Goal: Task Accomplishment & Management: Complete application form

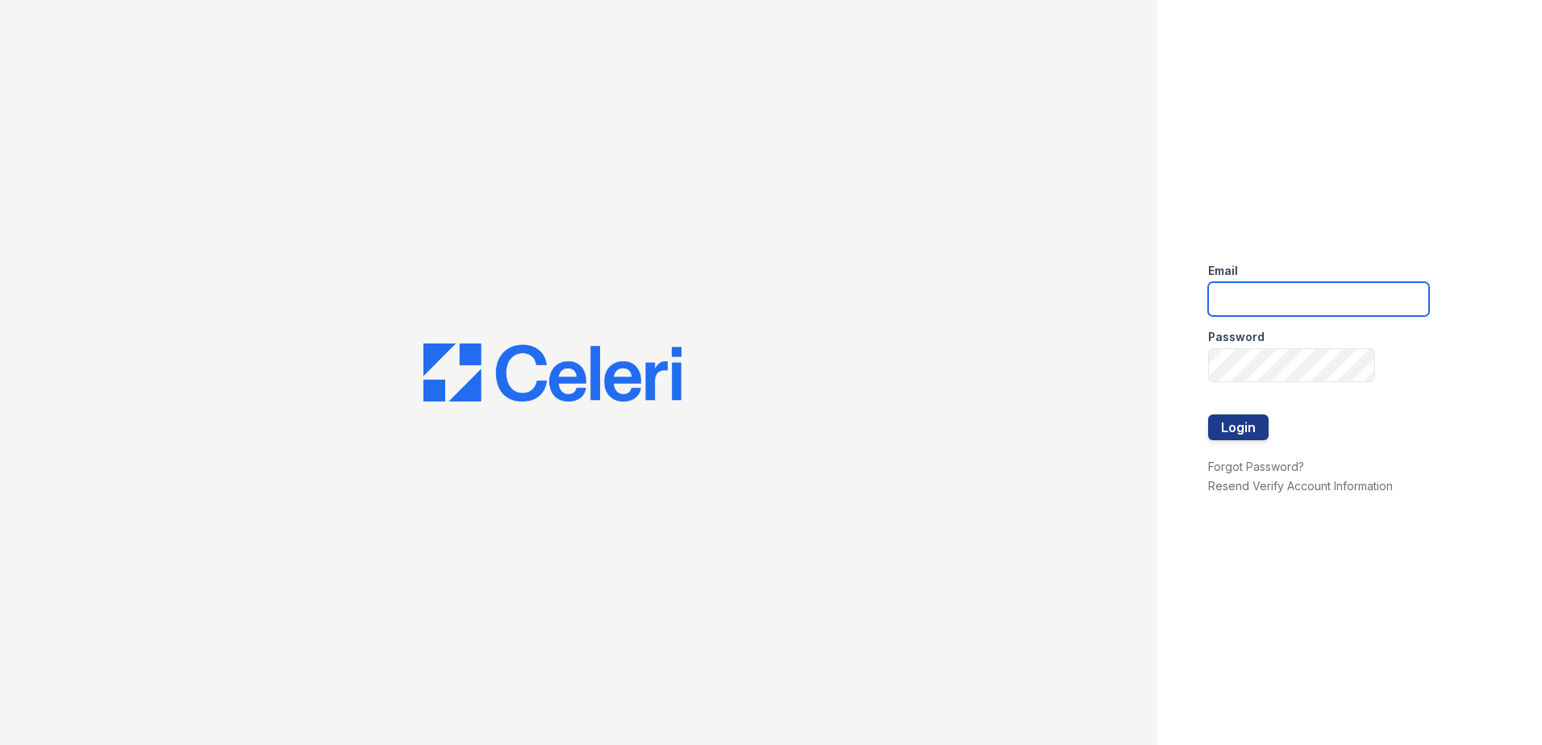
click at [1303, 297] on input "email" at bounding box center [1318, 299] width 221 height 34
type input "aljohnson@trinity-pm.com"
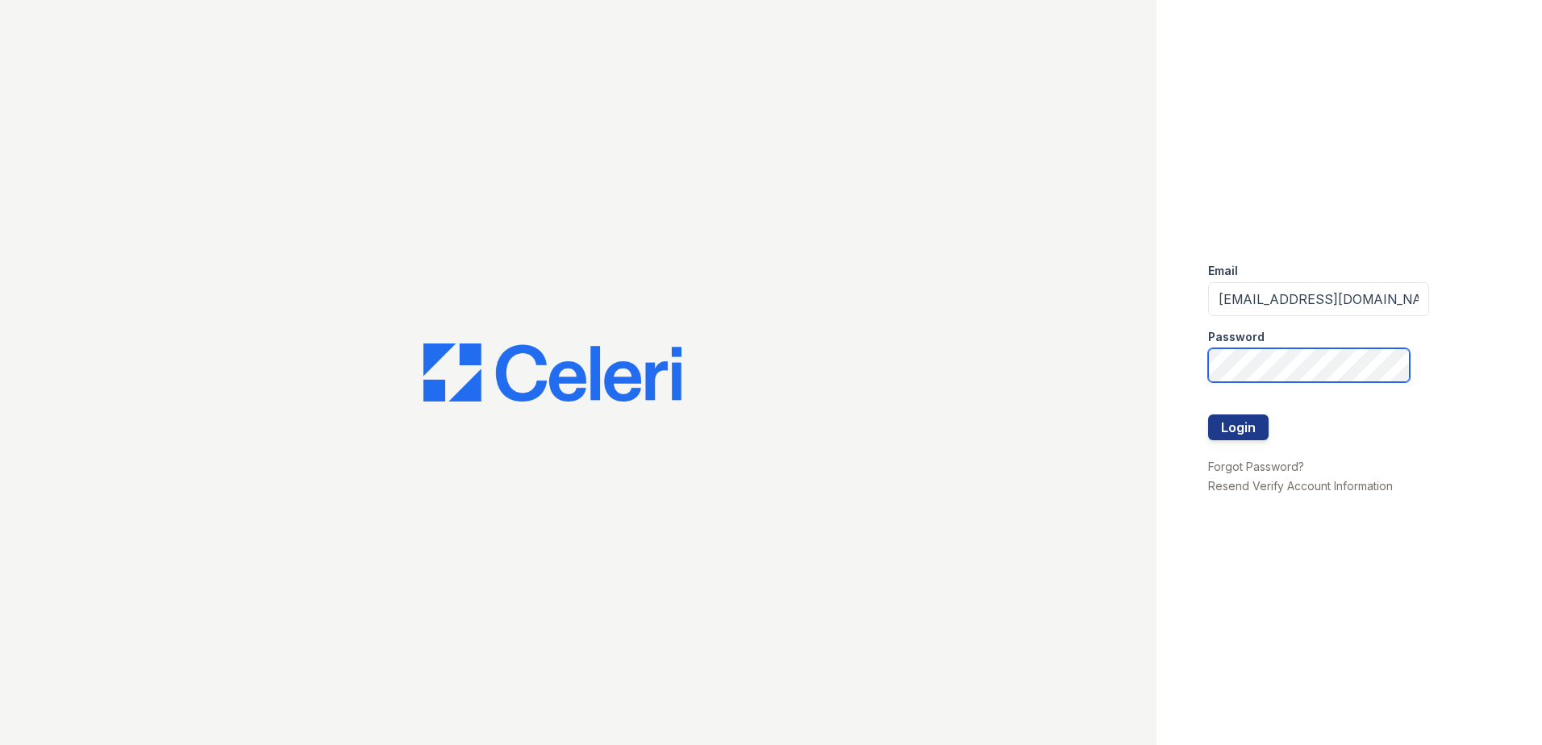
click at [1208, 414] on button "Login" at bounding box center [1238, 427] width 60 height 26
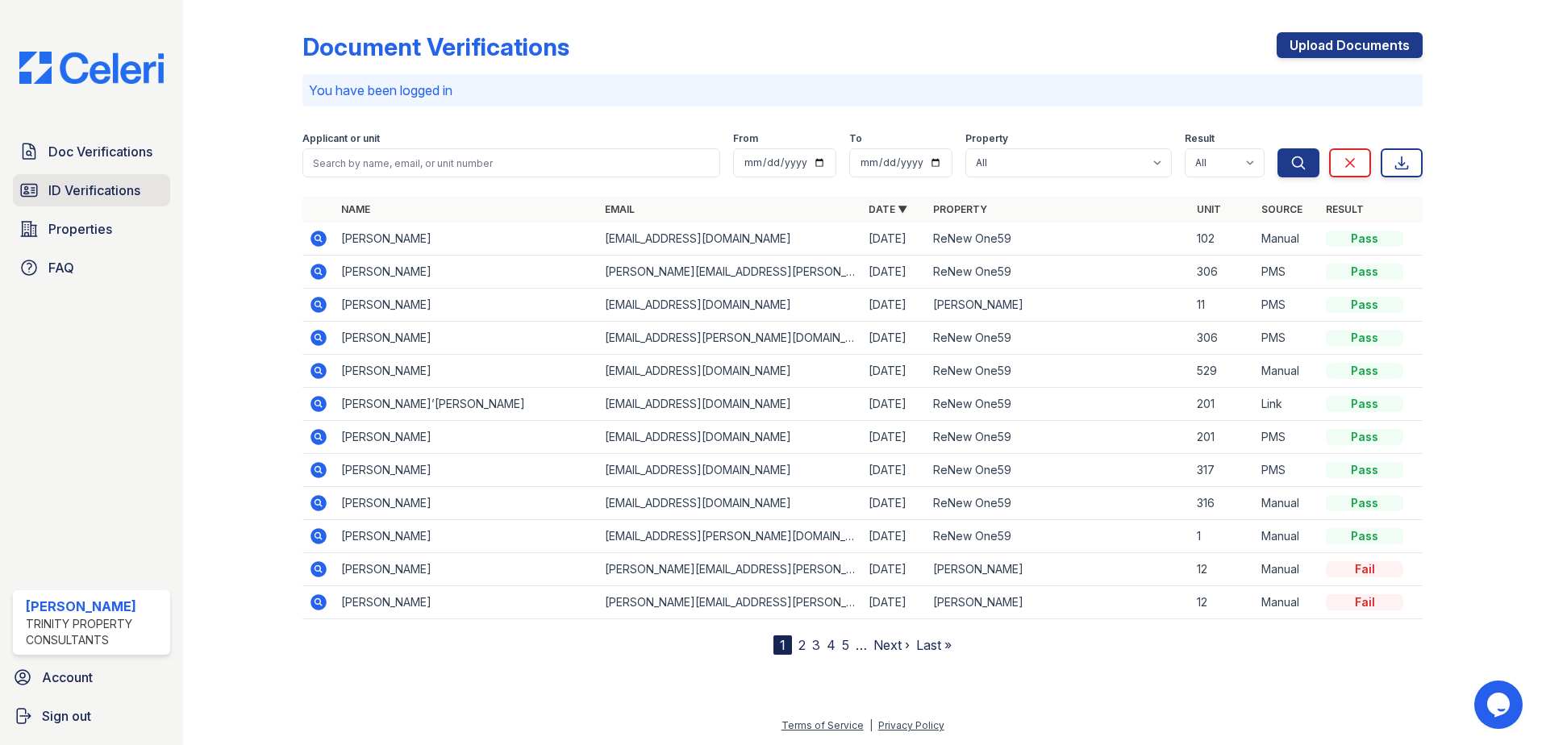
click at [127, 192] on span "ID Verifications" at bounding box center [94, 190] width 92 height 19
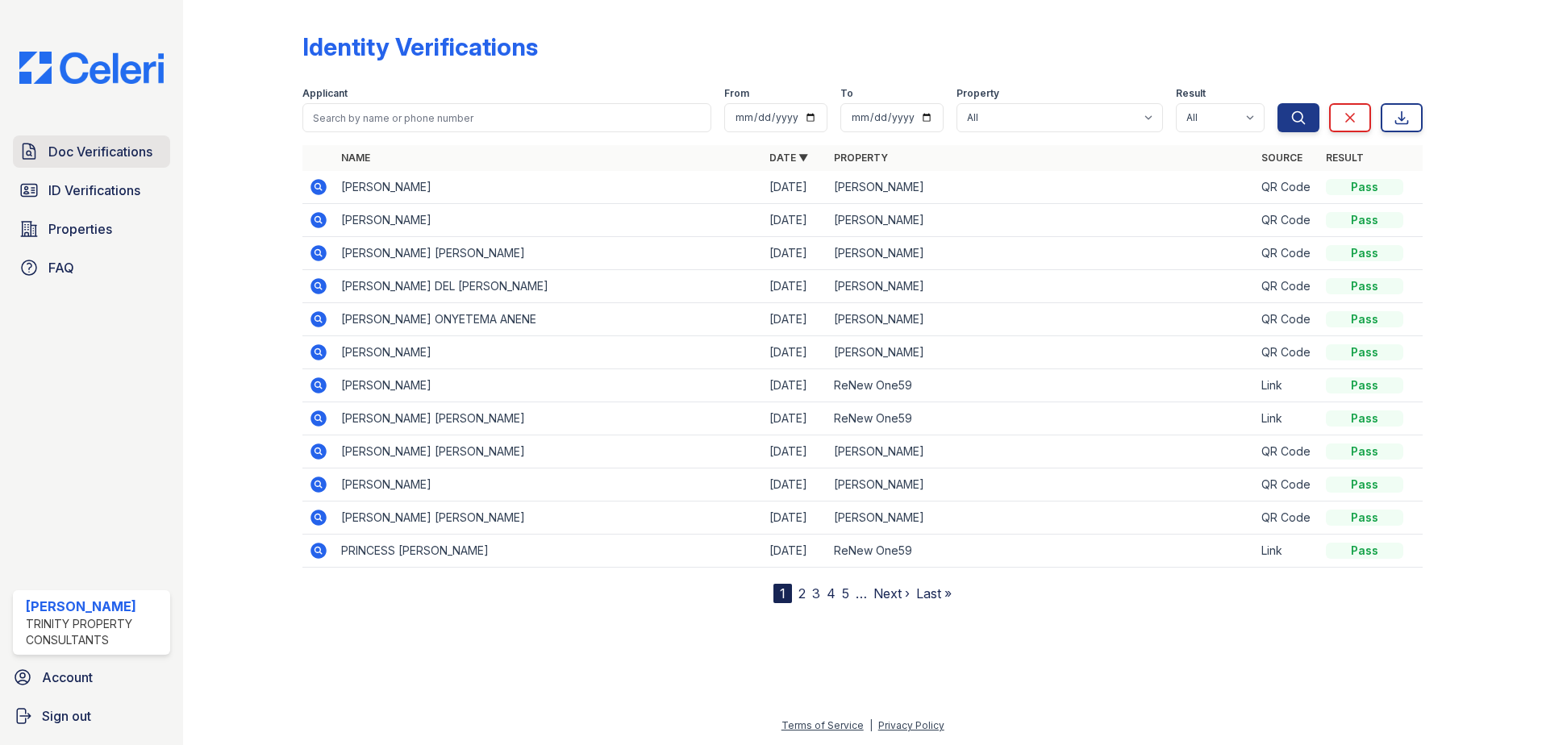
click at [126, 152] on span "Doc Verifications" at bounding box center [100, 151] width 104 height 19
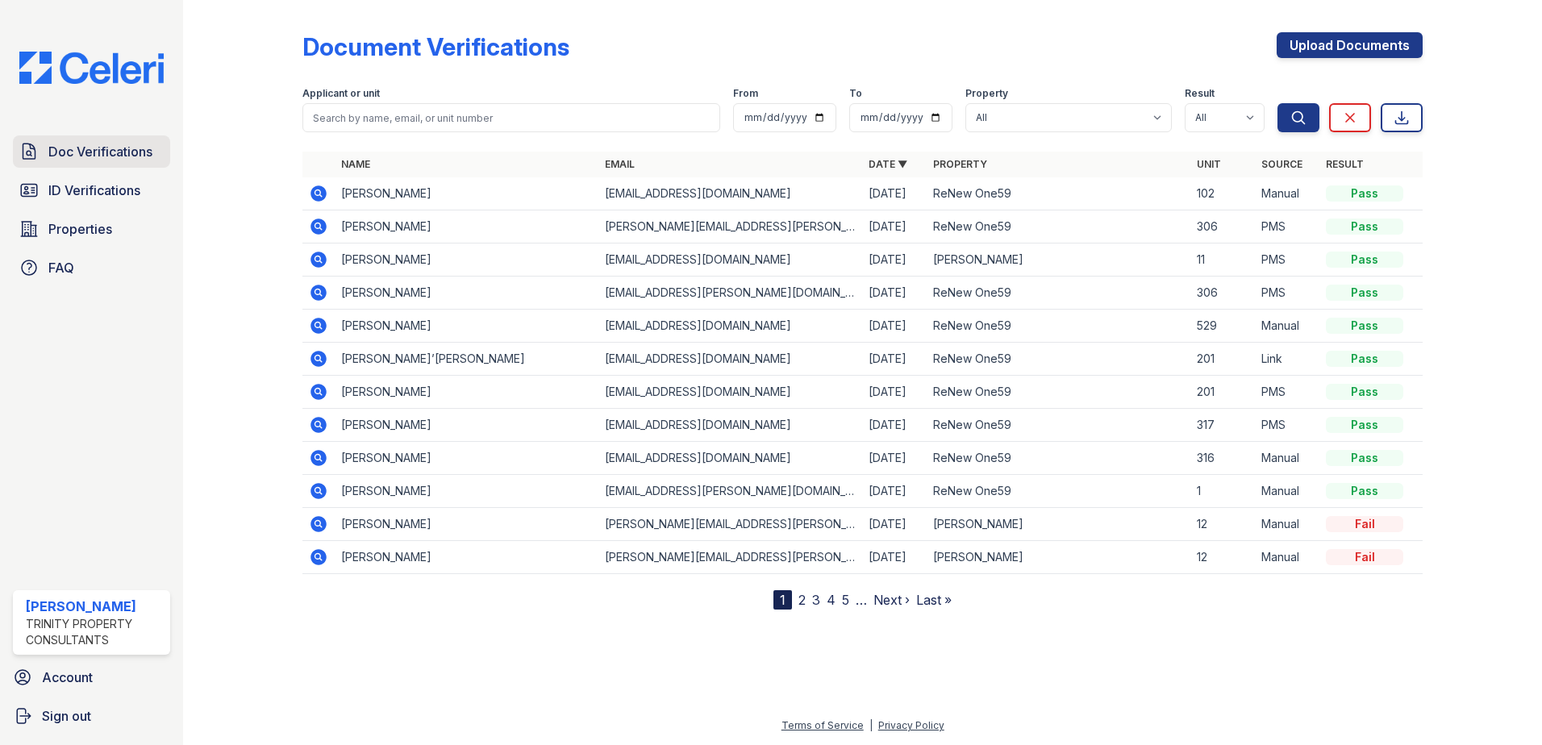
click at [117, 151] on span "Doc Verifications" at bounding box center [100, 151] width 104 height 19
click at [1367, 44] on link "Upload Documents" at bounding box center [1349, 45] width 146 height 26
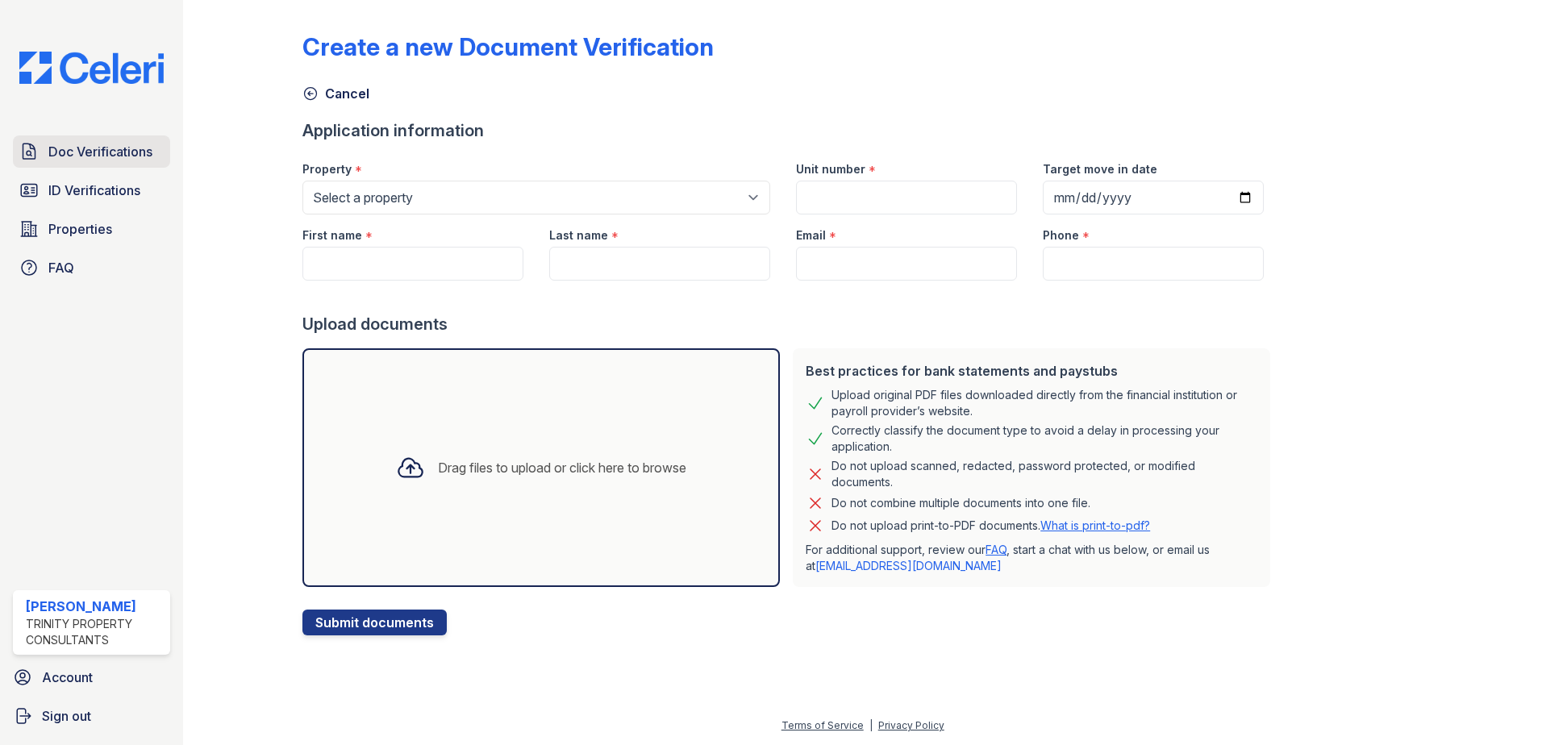
click at [96, 148] on span "Doc Verifications" at bounding box center [100, 151] width 104 height 19
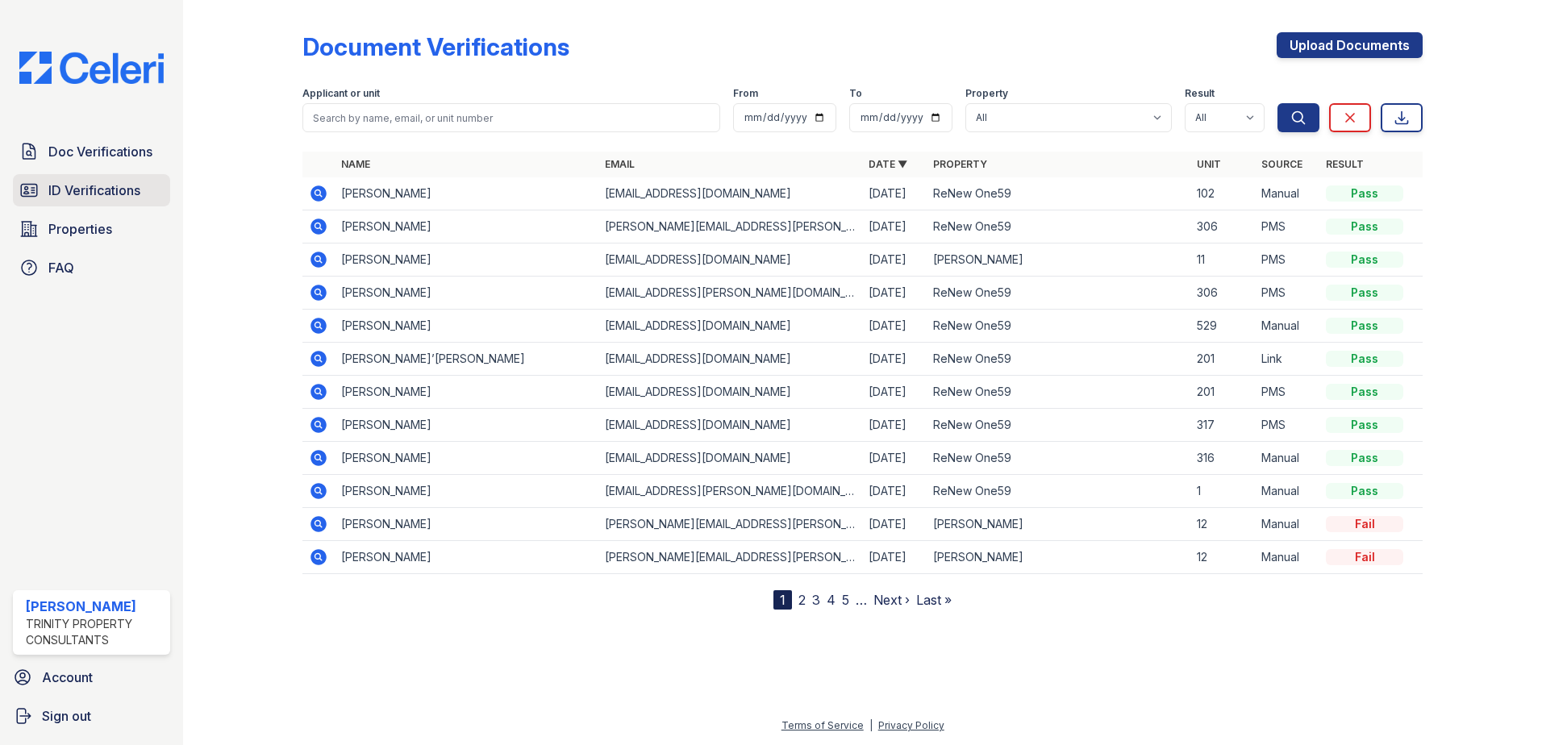
click at [119, 190] on span "ID Verifications" at bounding box center [94, 190] width 92 height 19
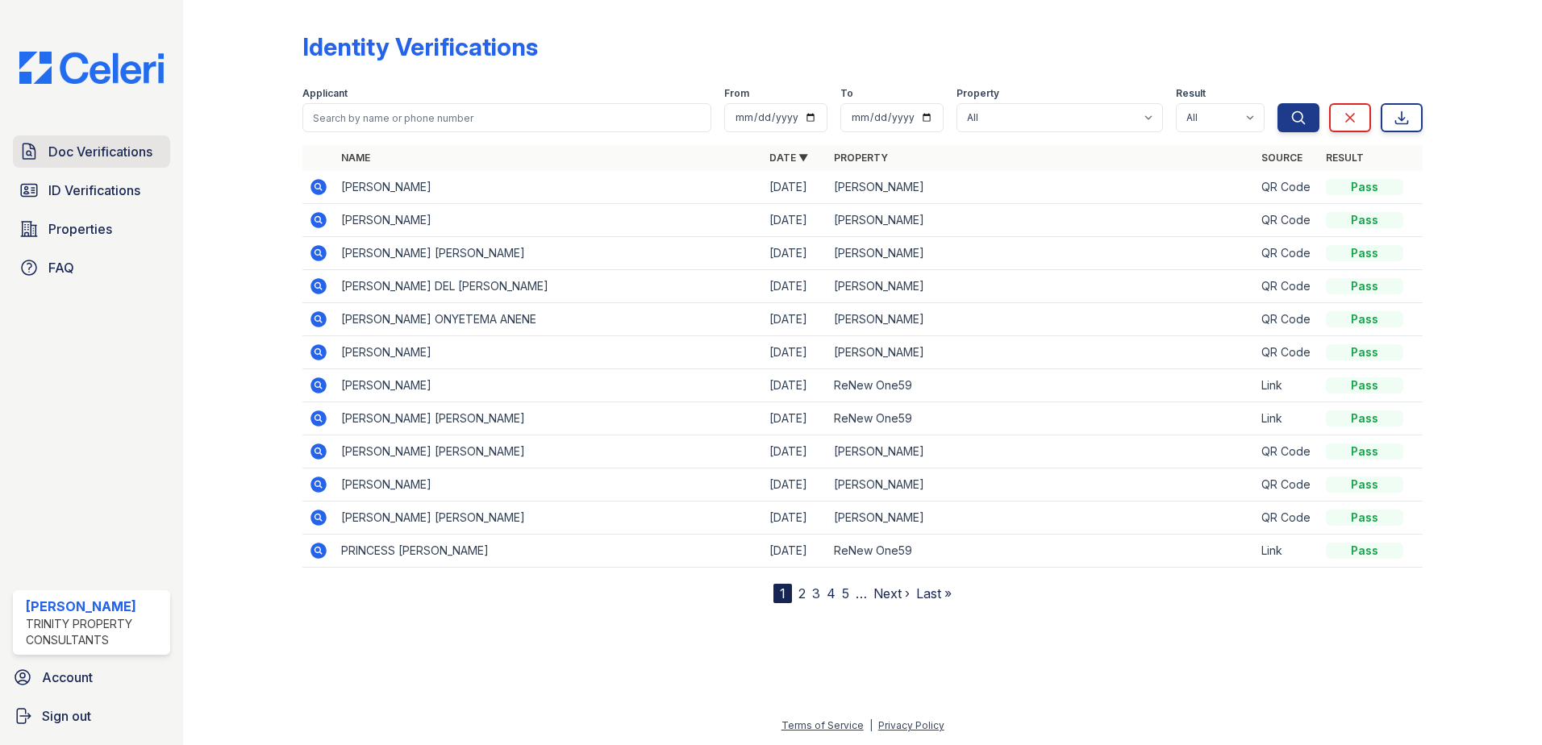
click at [109, 160] on span "Doc Verifications" at bounding box center [100, 151] width 104 height 19
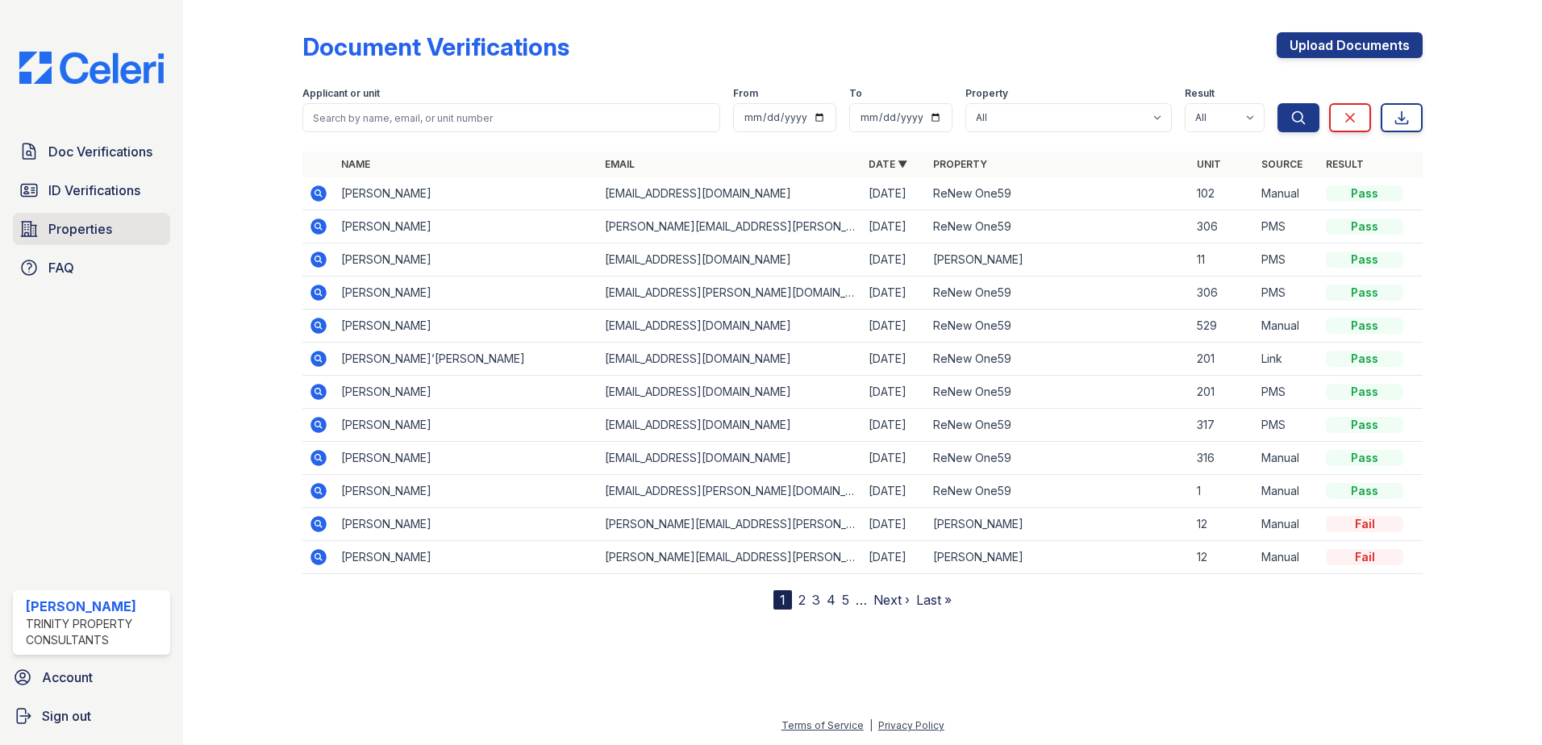
click at [100, 229] on span "Properties" at bounding box center [80, 228] width 64 height 19
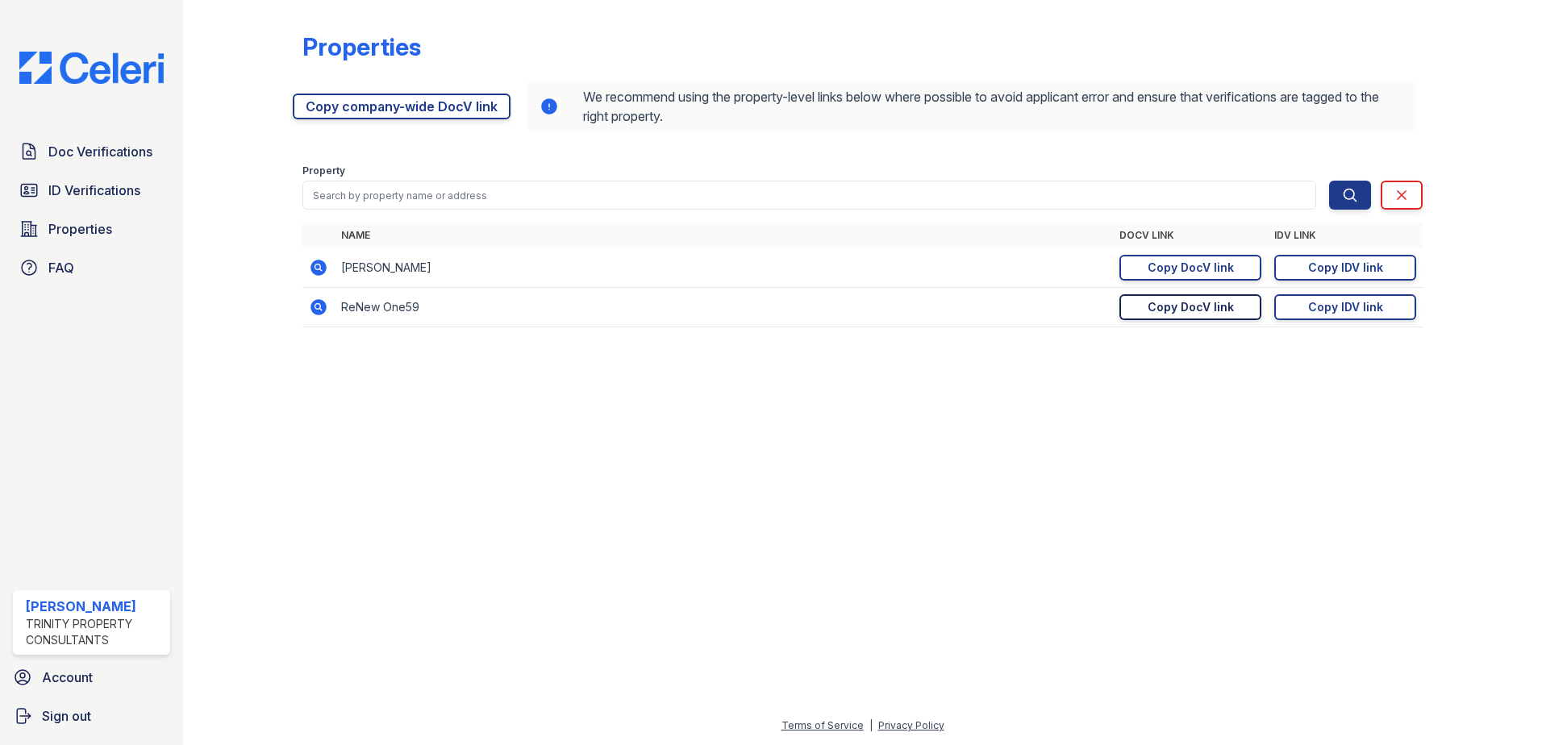
click at [1219, 307] on div "Copy DocV link" at bounding box center [1190, 307] width 86 height 16
click at [131, 150] on span "Doc Verifications" at bounding box center [100, 151] width 104 height 19
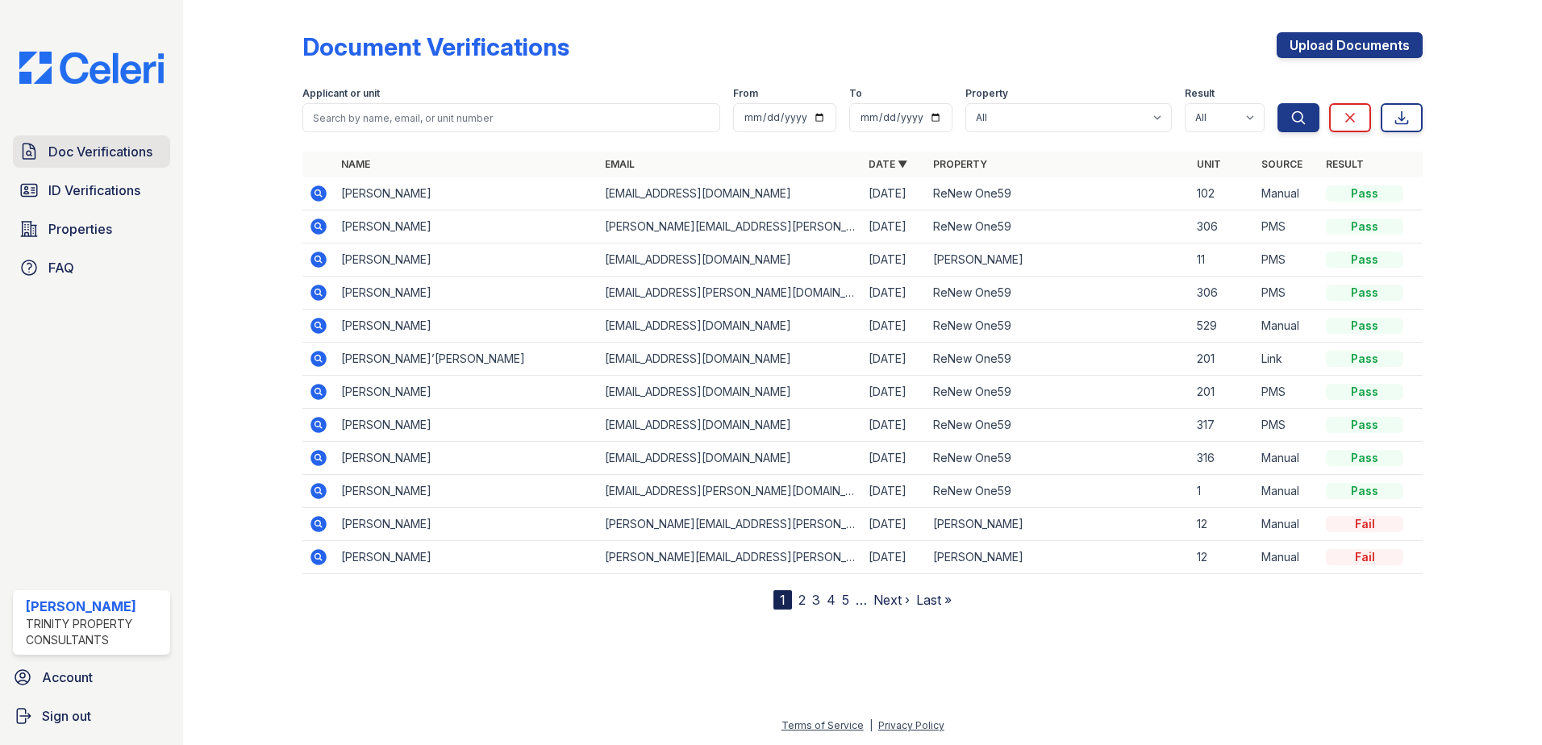
click at [123, 153] on span "Doc Verifications" at bounding box center [100, 151] width 104 height 19
click at [126, 200] on span "ID Verifications" at bounding box center [94, 190] width 92 height 19
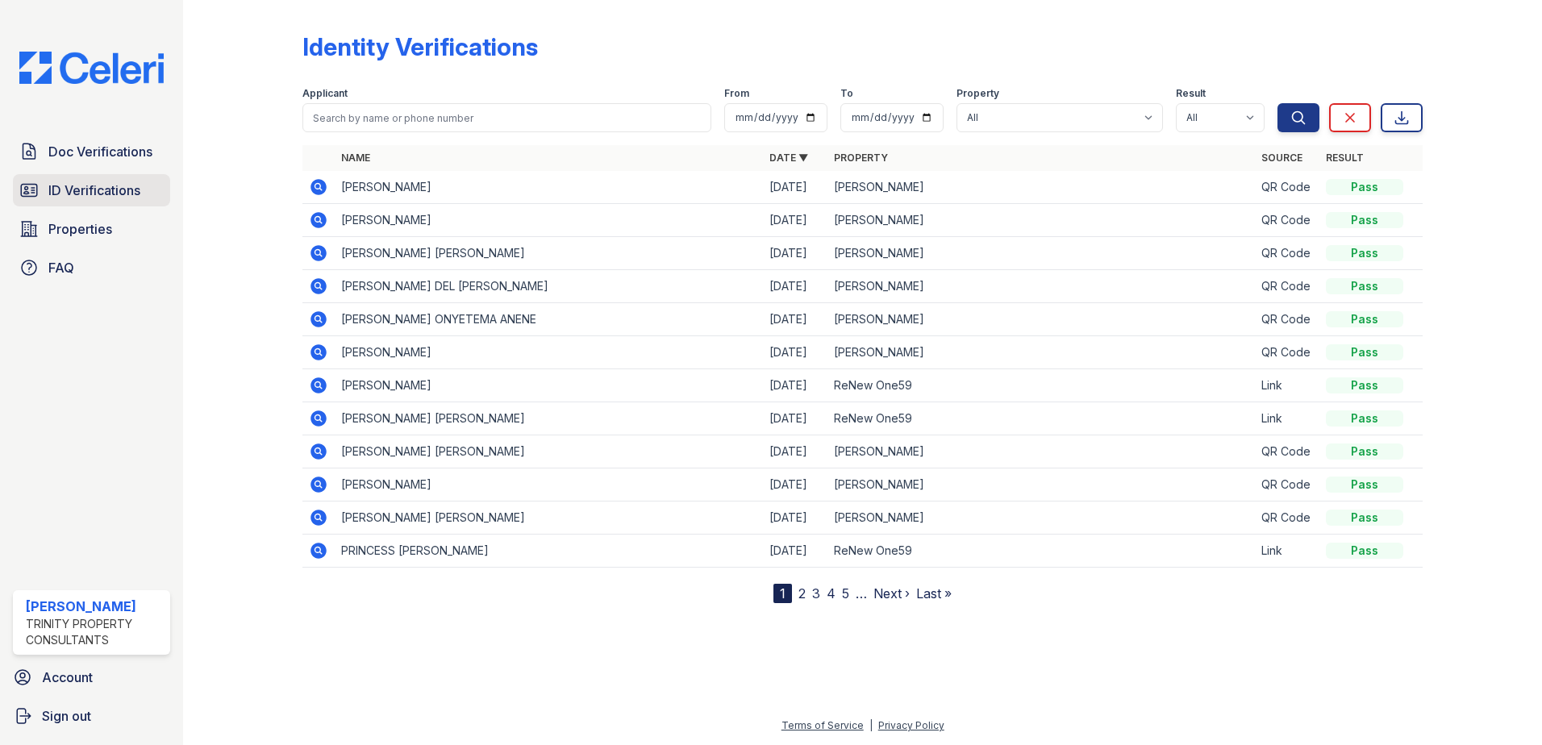
click at [126, 199] on span "ID Verifications" at bounding box center [94, 190] width 92 height 19
click at [122, 139] on link "Doc Verifications" at bounding box center [91, 151] width 157 height 32
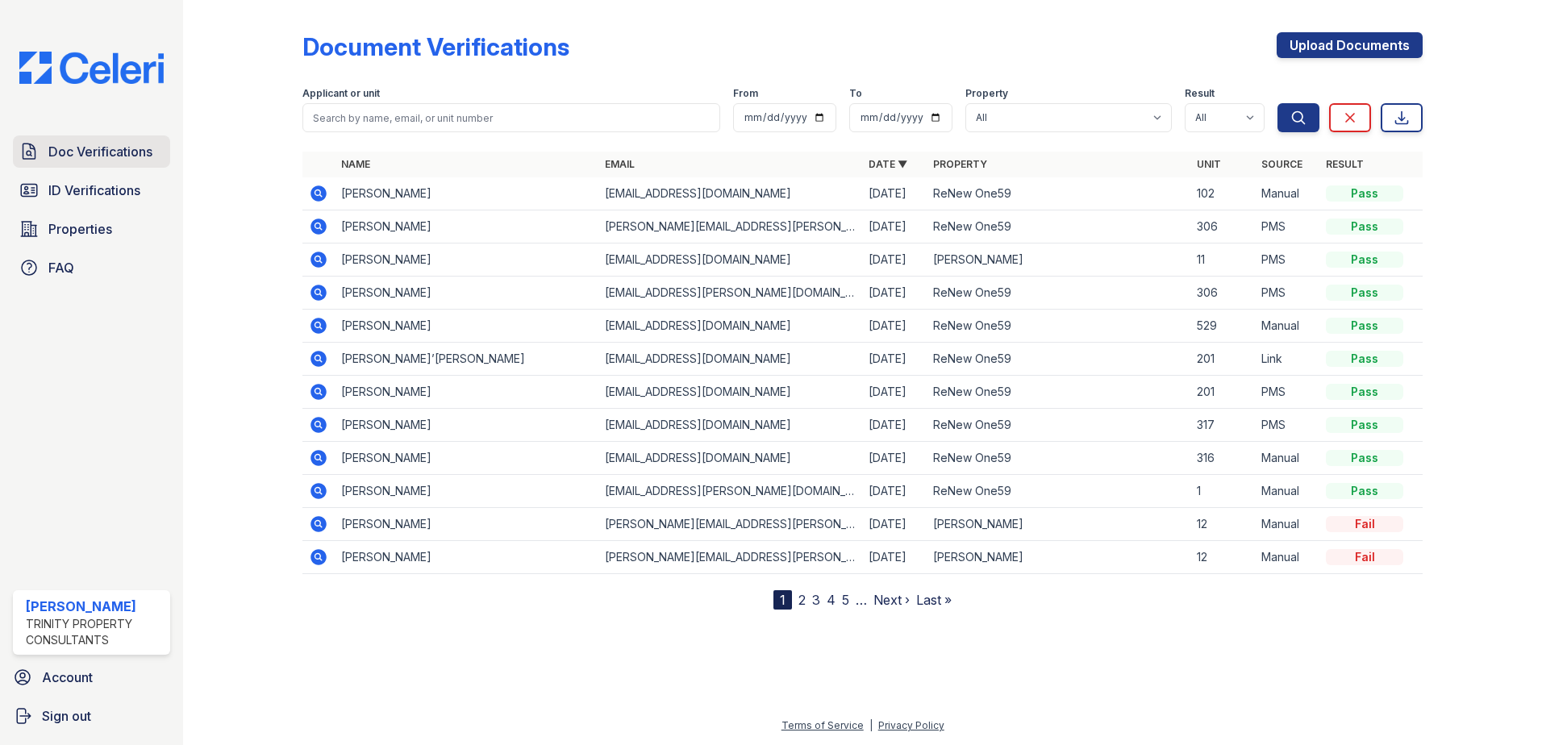
click at [91, 150] on span "Doc Verifications" at bounding box center [100, 151] width 104 height 19
click at [119, 157] on span "Doc Verifications" at bounding box center [100, 151] width 104 height 19
click at [107, 191] on span "ID Verifications" at bounding box center [94, 190] width 92 height 19
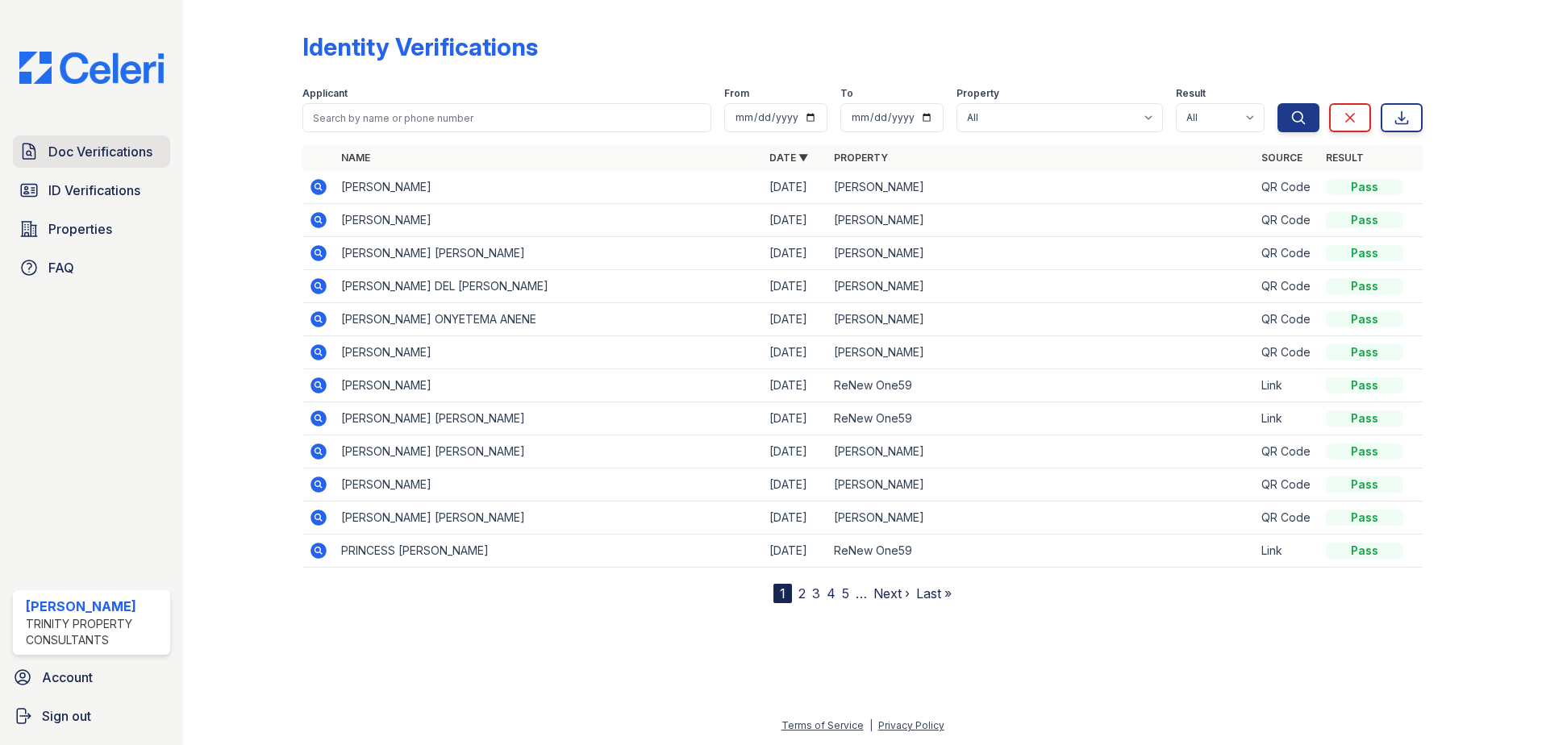
click at [110, 159] on span "Doc Verifications" at bounding box center [100, 151] width 104 height 19
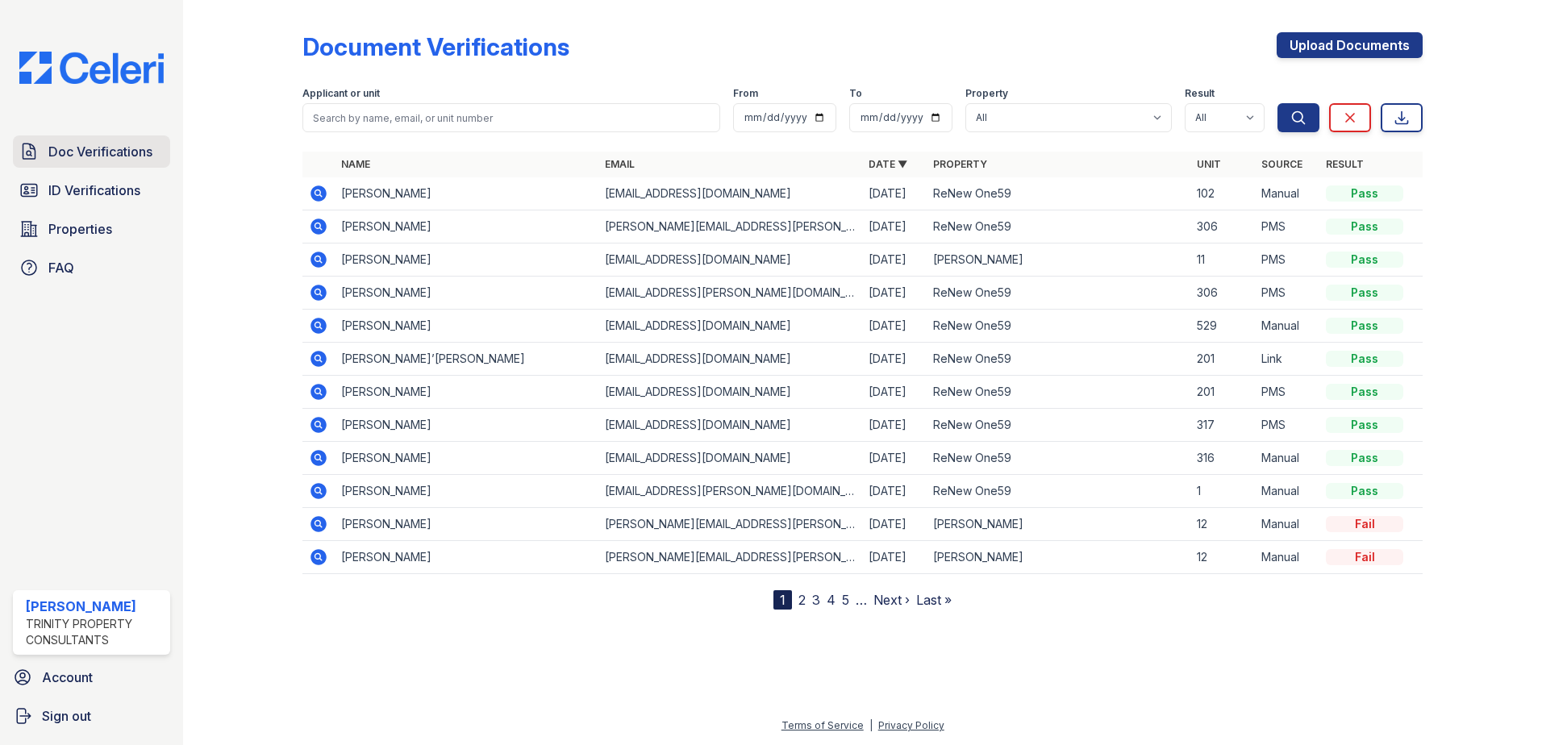
click at [89, 156] on span "Doc Verifications" at bounding box center [100, 151] width 104 height 19
click at [89, 155] on span "Doc Verifications" at bounding box center [100, 151] width 104 height 19
click at [89, 192] on span "ID Verifications" at bounding box center [94, 190] width 92 height 19
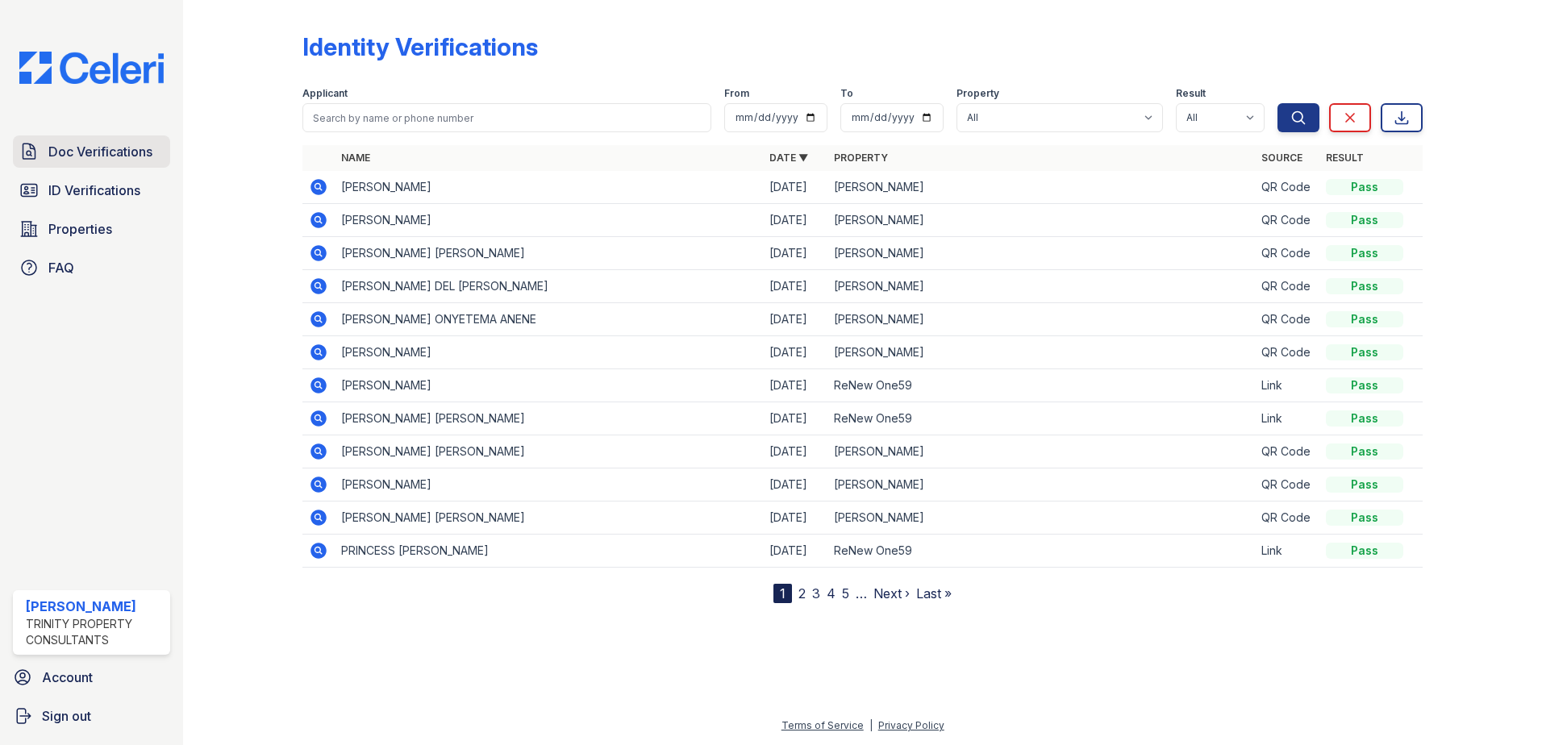
click at [89, 151] on span "Doc Verifications" at bounding box center [100, 151] width 104 height 19
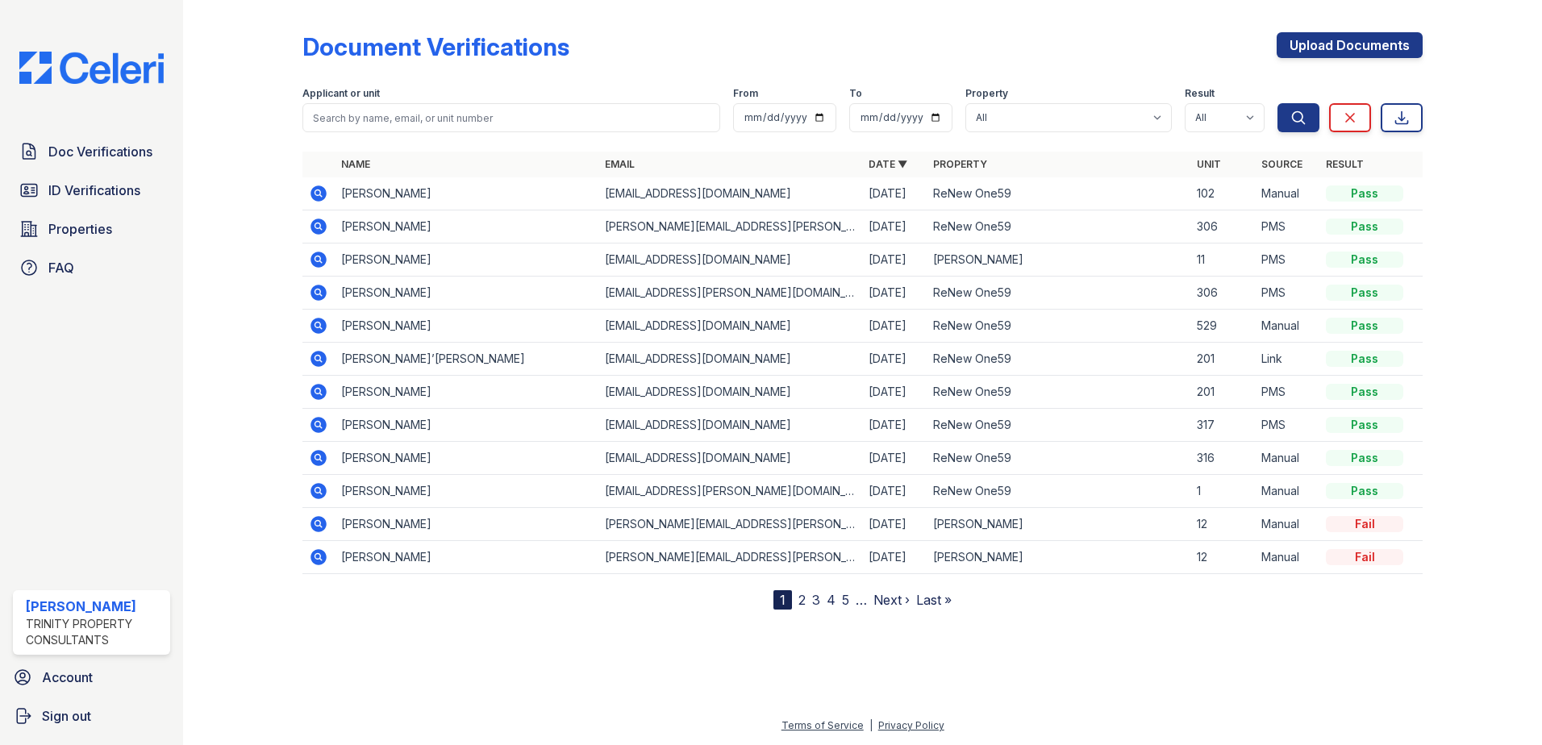
click at [88, 200] on span "ID Verifications" at bounding box center [94, 190] width 92 height 19
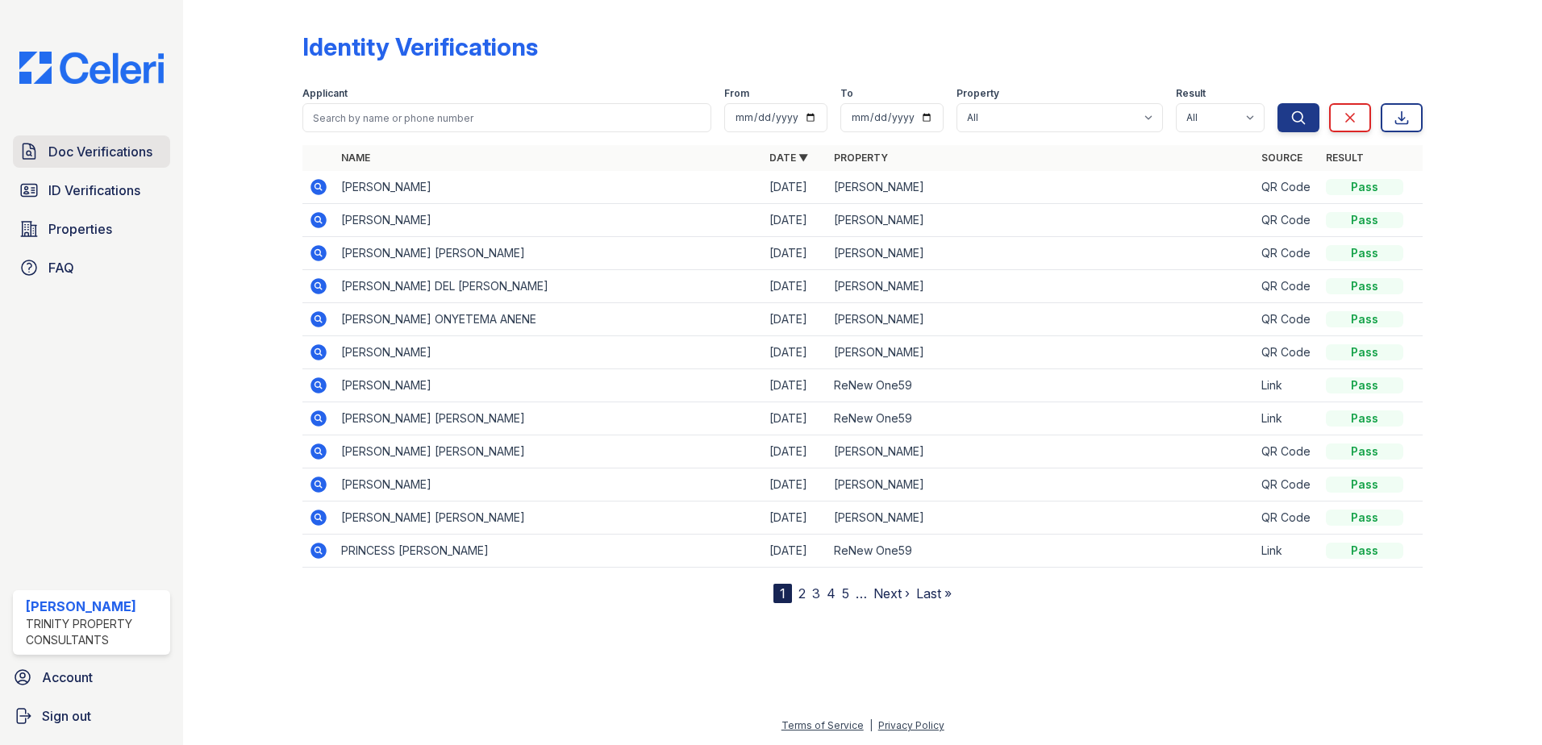
click at [103, 135] on link "Doc Verifications" at bounding box center [91, 151] width 157 height 32
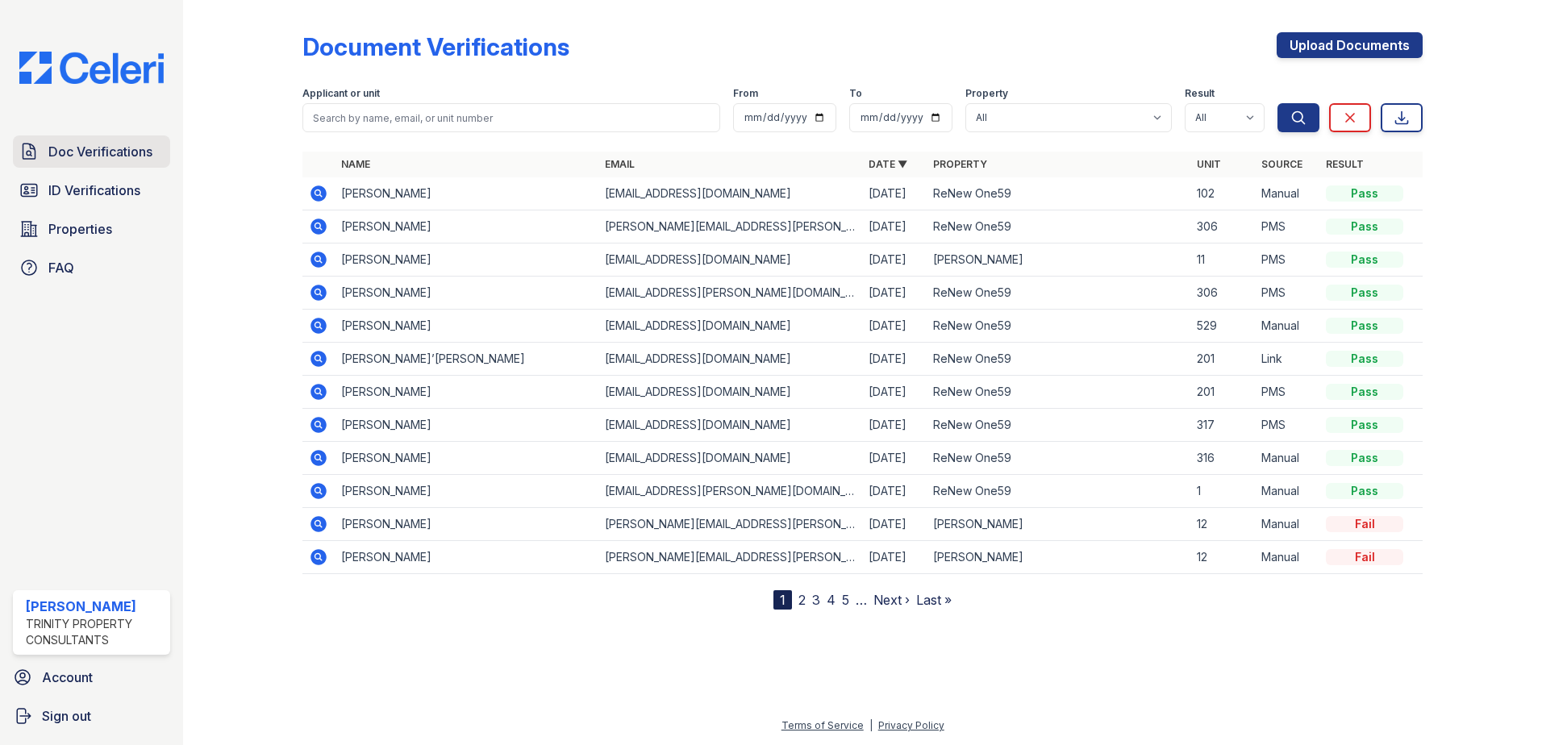
click at [88, 155] on span "Doc Verifications" at bounding box center [100, 151] width 104 height 19
click at [1352, 40] on link "Upload Documents" at bounding box center [1349, 45] width 146 height 26
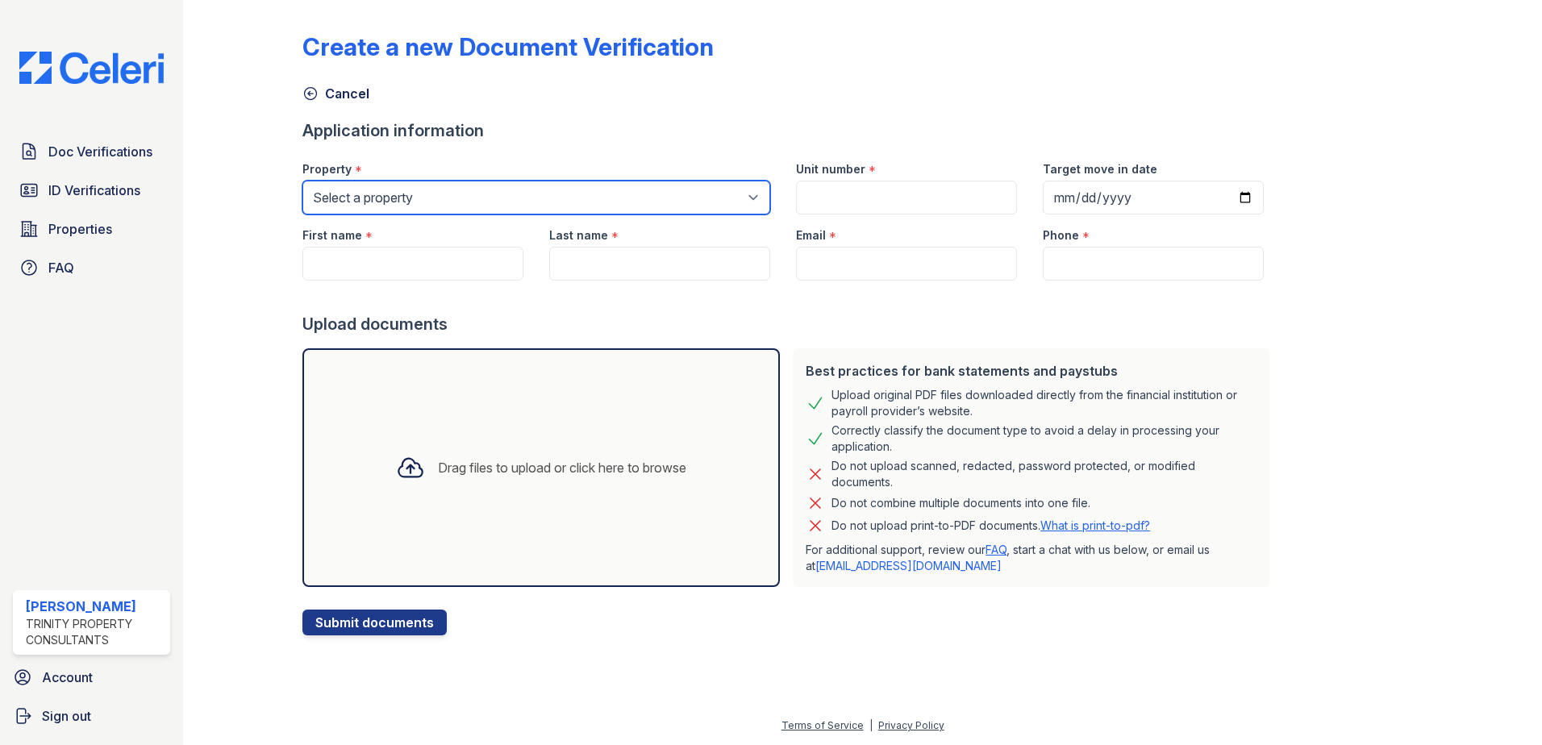
click at [341, 197] on select "Select a property ReNew Miramonte ReNew One59" at bounding box center [536, 198] width 468 height 34
select select "84"
click at [302, 181] on select "Select a property ReNew Miramonte ReNew One59" at bounding box center [536, 198] width 468 height 34
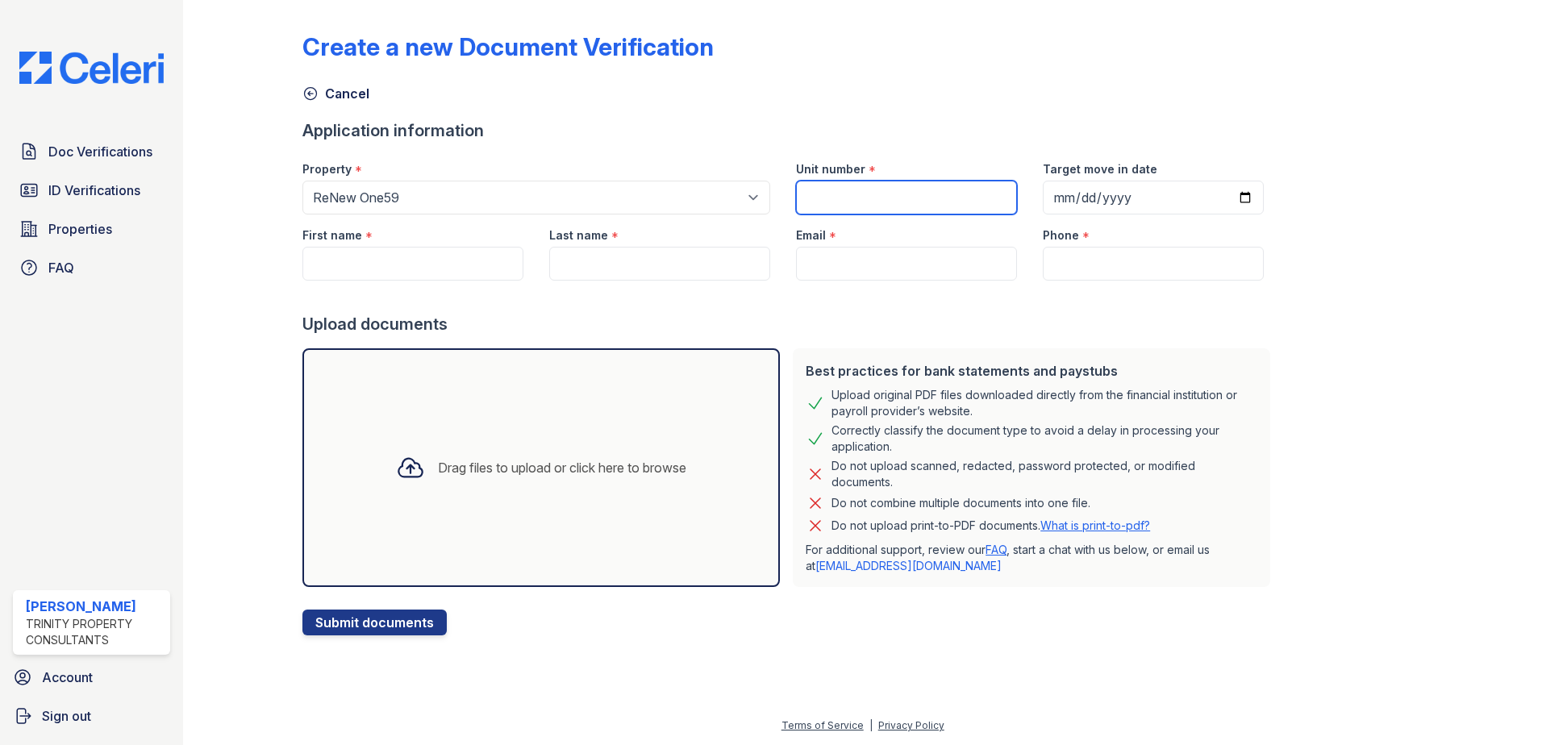
click at [862, 202] on input "Unit number" at bounding box center [906, 198] width 221 height 34
type input "304"
click at [1228, 193] on input "Target move in date" at bounding box center [1153, 198] width 221 height 34
type input "2025-08-29"
click at [434, 252] on input "First name" at bounding box center [412, 264] width 221 height 34
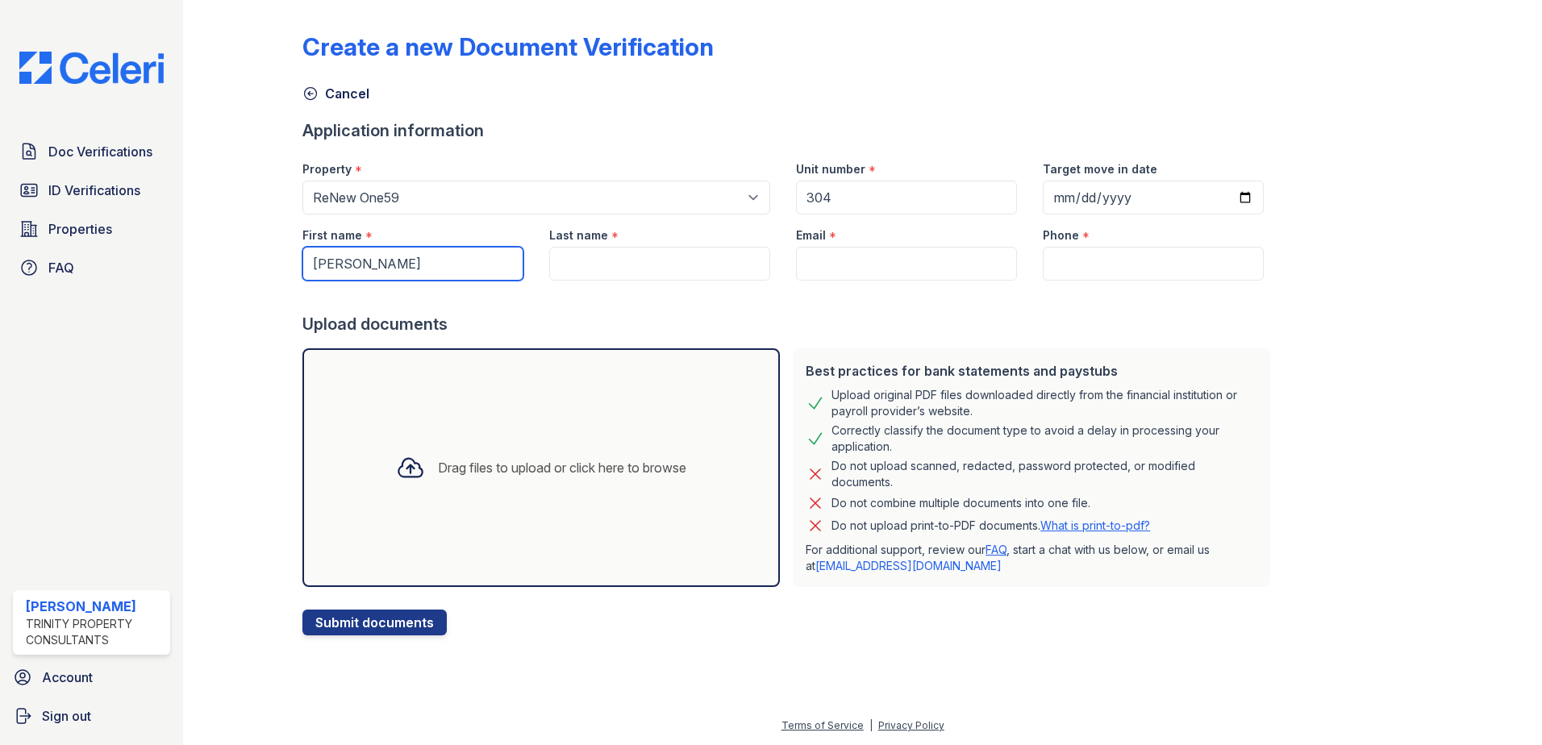
type input "[PERSON_NAME]"
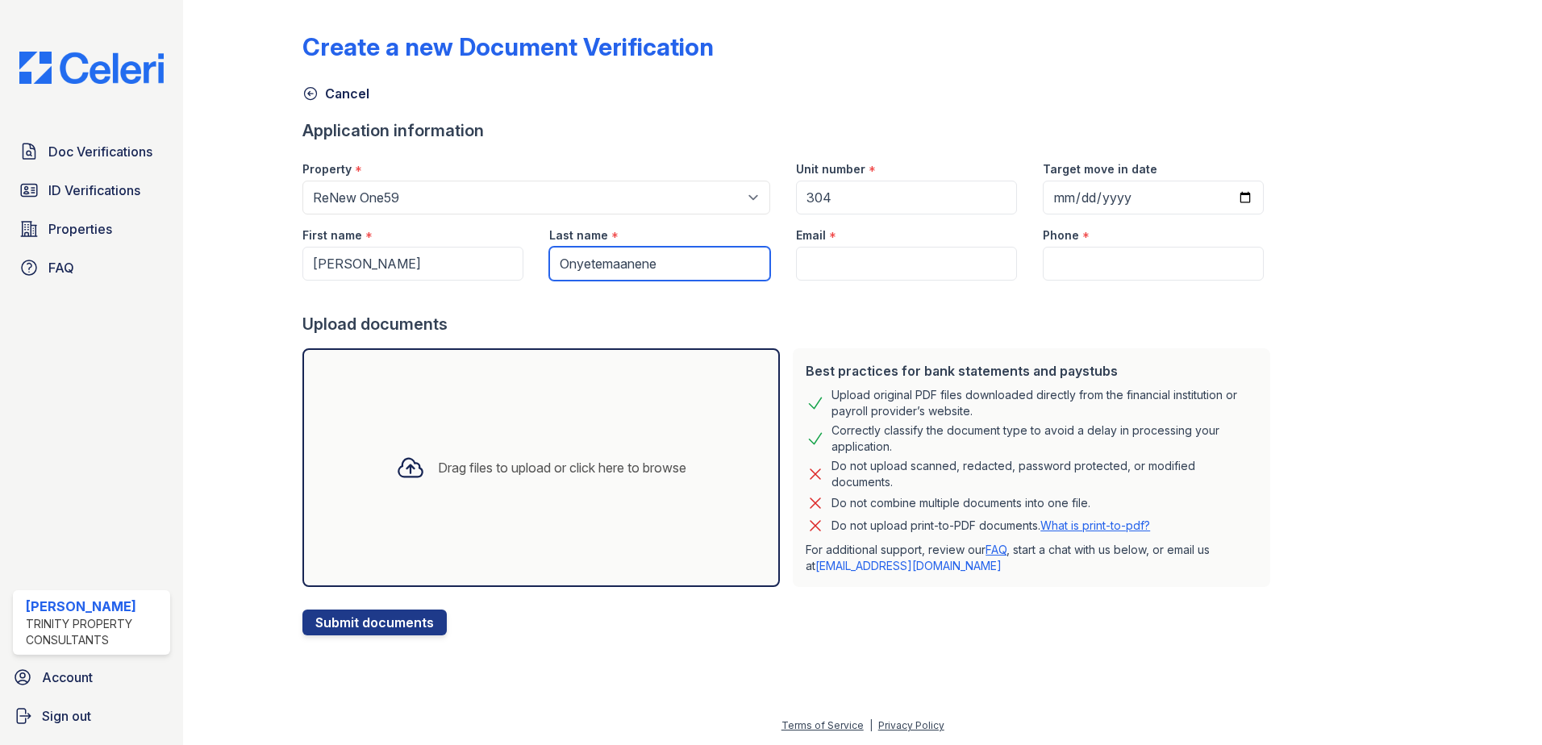
type input "Onyetemaanene"
click at [926, 262] on input "Email" at bounding box center [906, 264] width 221 height 34
paste input "[EMAIL_ADDRESS][DOMAIN_NAME]"
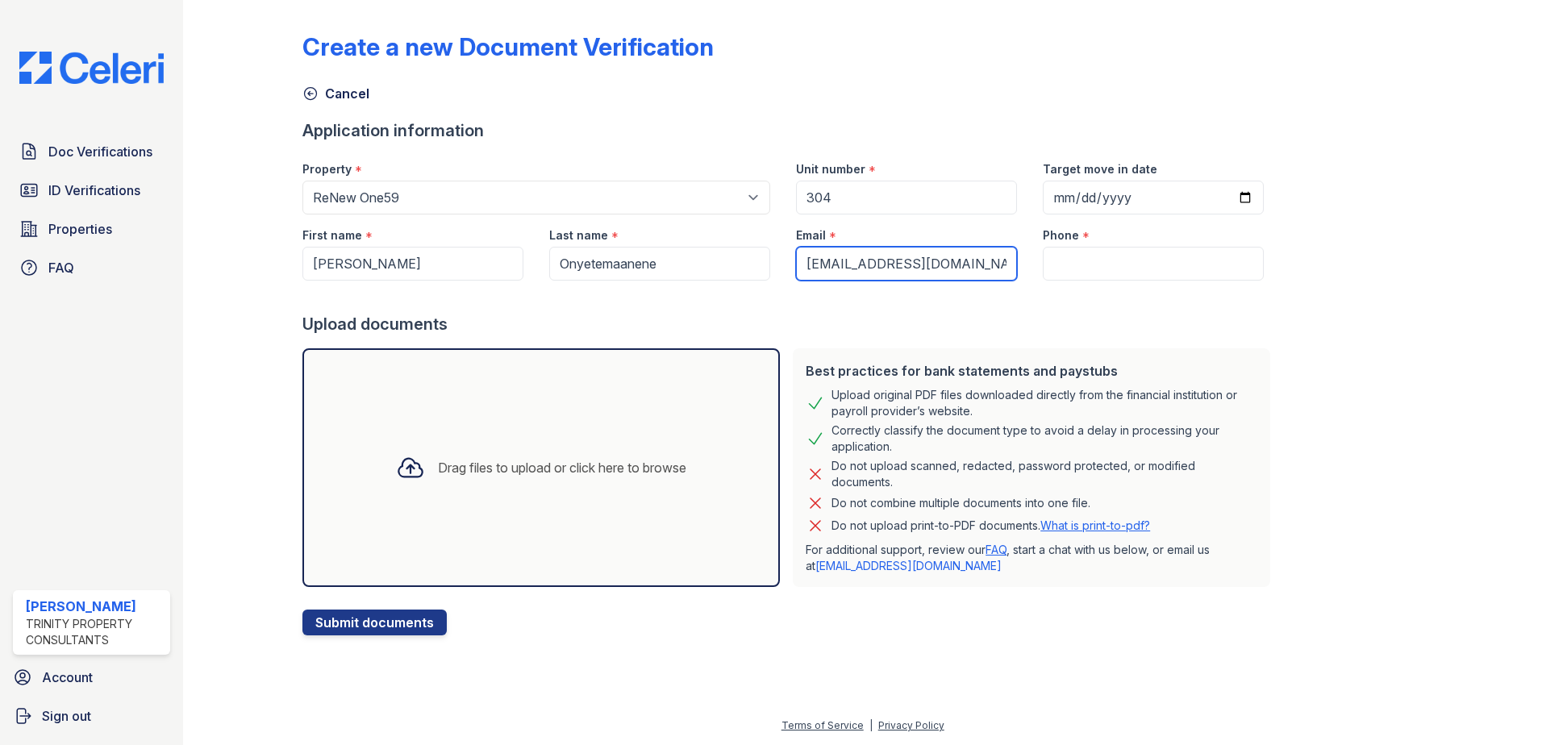
scroll to position [0, 17]
type input "[EMAIL_ADDRESS][DOMAIN_NAME]"
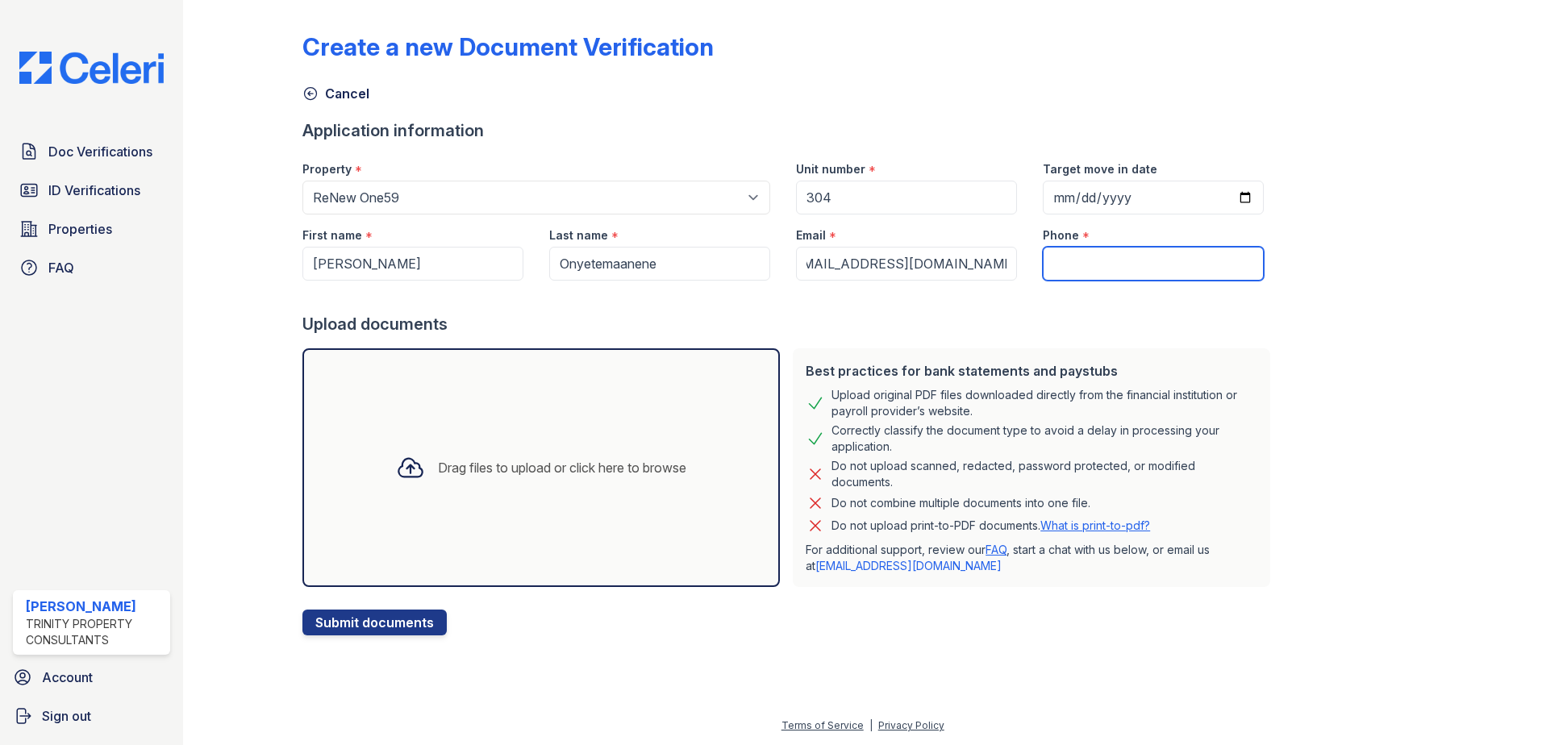
scroll to position [0, 0]
click at [1043, 260] on input "Phone" at bounding box center [1153, 264] width 221 height 34
type input "5103931507"
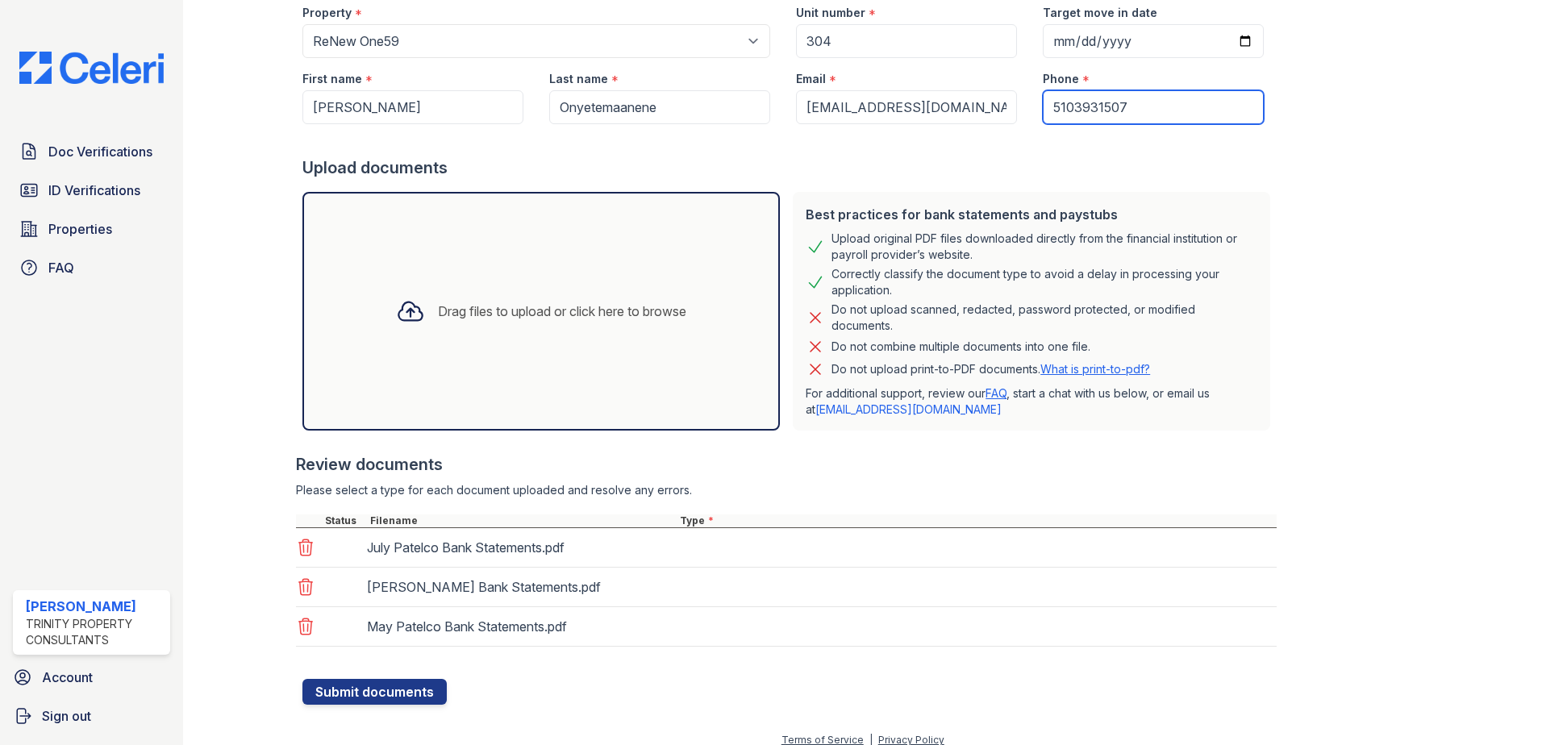
scroll to position [171, 0]
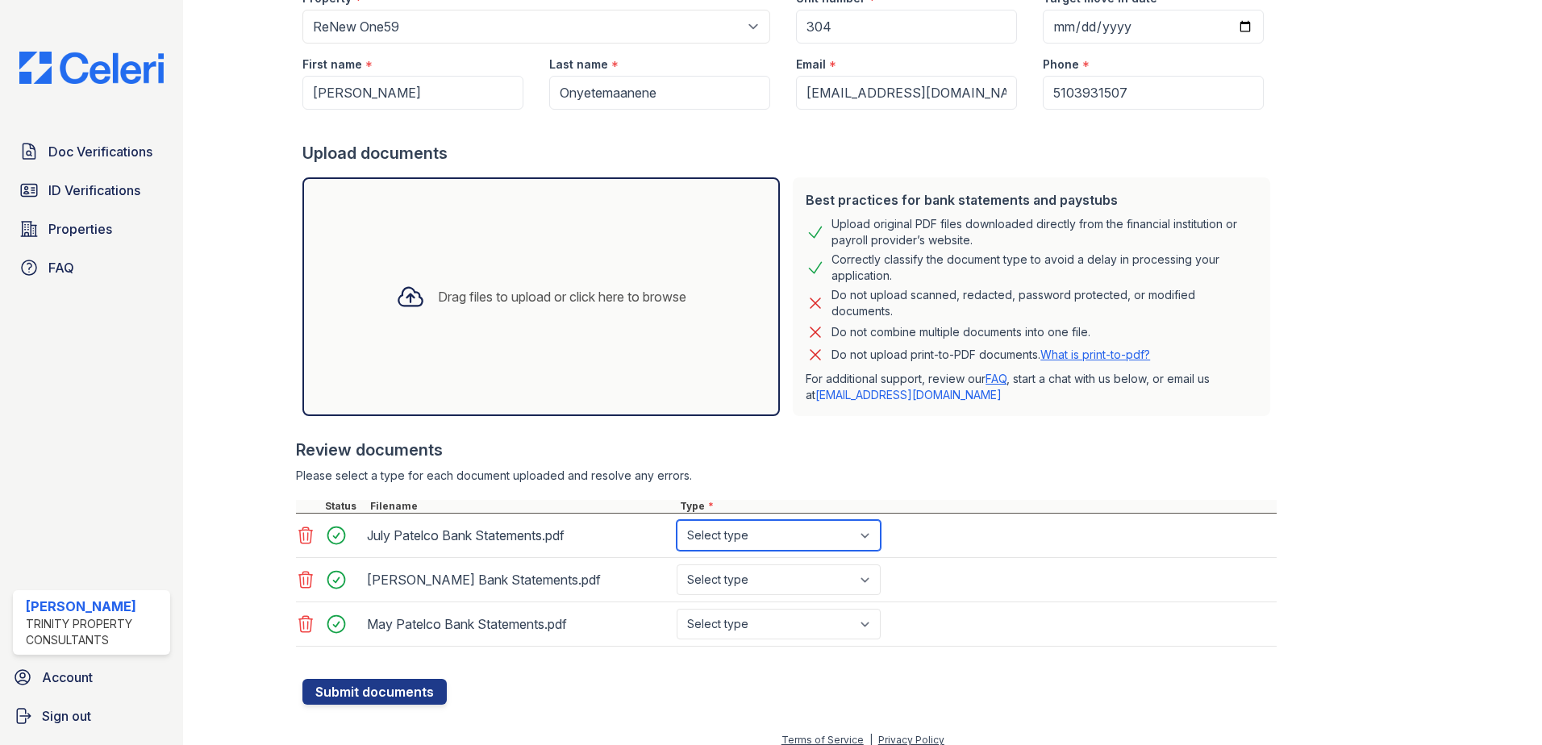
click at [801, 534] on select "Select type Paystub Bank Statement Offer Letter Tax Documents Benefit Award Let…" at bounding box center [778, 535] width 204 height 31
select select "bank_statement"
click at [676, 520] on select "Select type Paystub Bank Statement Offer Letter Tax Documents Benefit Award Let…" at bounding box center [778, 535] width 204 height 31
click at [793, 578] on select "Select type Paystub Bank Statement Offer Letter Tax Documents Benefit Award Let…" at bounding box center [778, 579] width 204 height 31
select select "bank_statement"
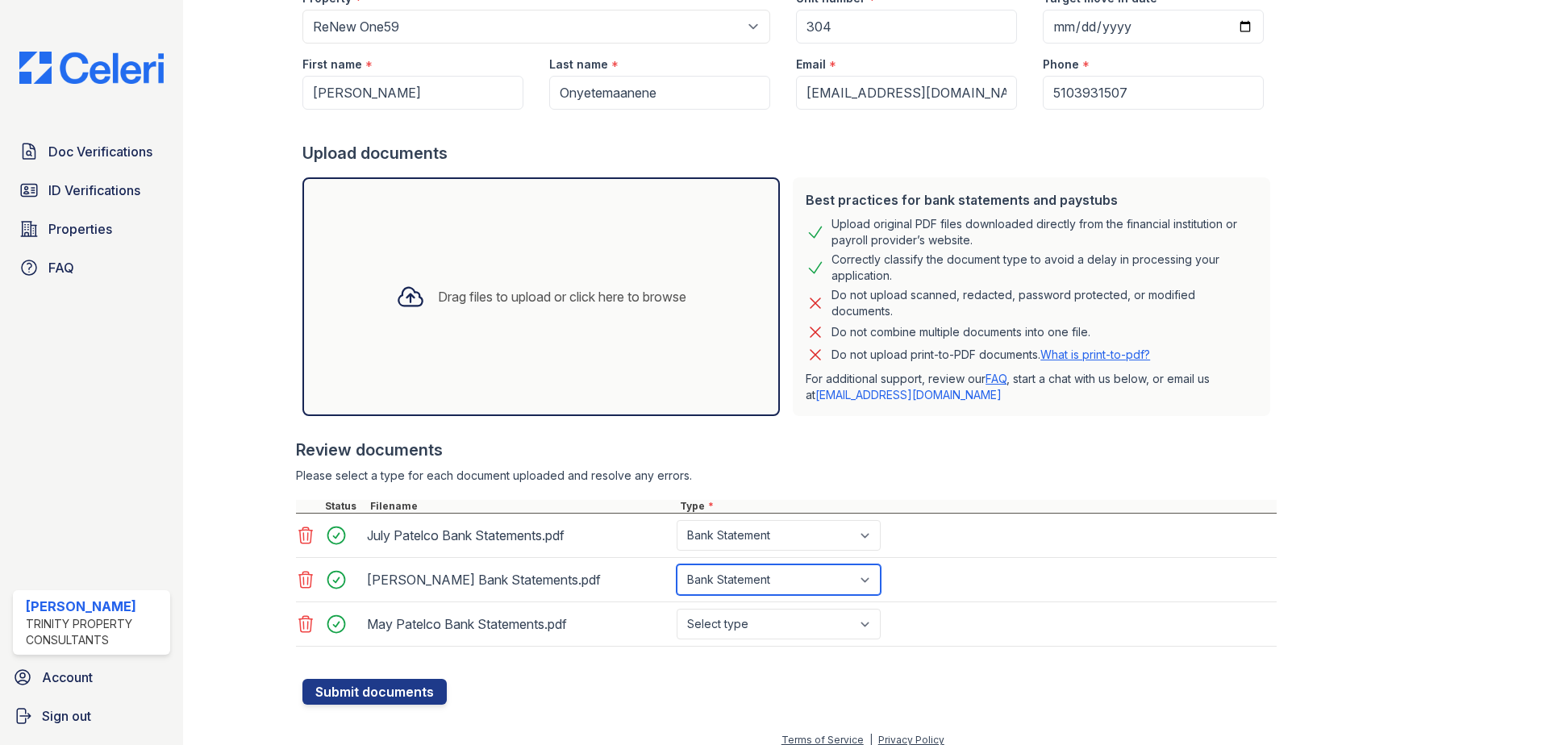
click at [676, 564] on select "Select type Paystub Bank Statement Offer Letter Tax Documents Benefit Award Let…" at bounding box center [778, 579] width 204 height 31
click at [756, 620] on select "Select type Paystub Bank Statement Offer Letter Tax Documents Benefit Award Let…" at bounding box center [778, 624] width 204 height 31
select select "bank_statement"
click at [676, 609] on select "Select type Paystub Bank Statement Offer Letter Tax Documents Benefit Award Let…" at bounding box center [778, 624] width 204 height 31
click at [411, 687] on button "Submit documents" at bounding box center [374, 692] width 144 height 26
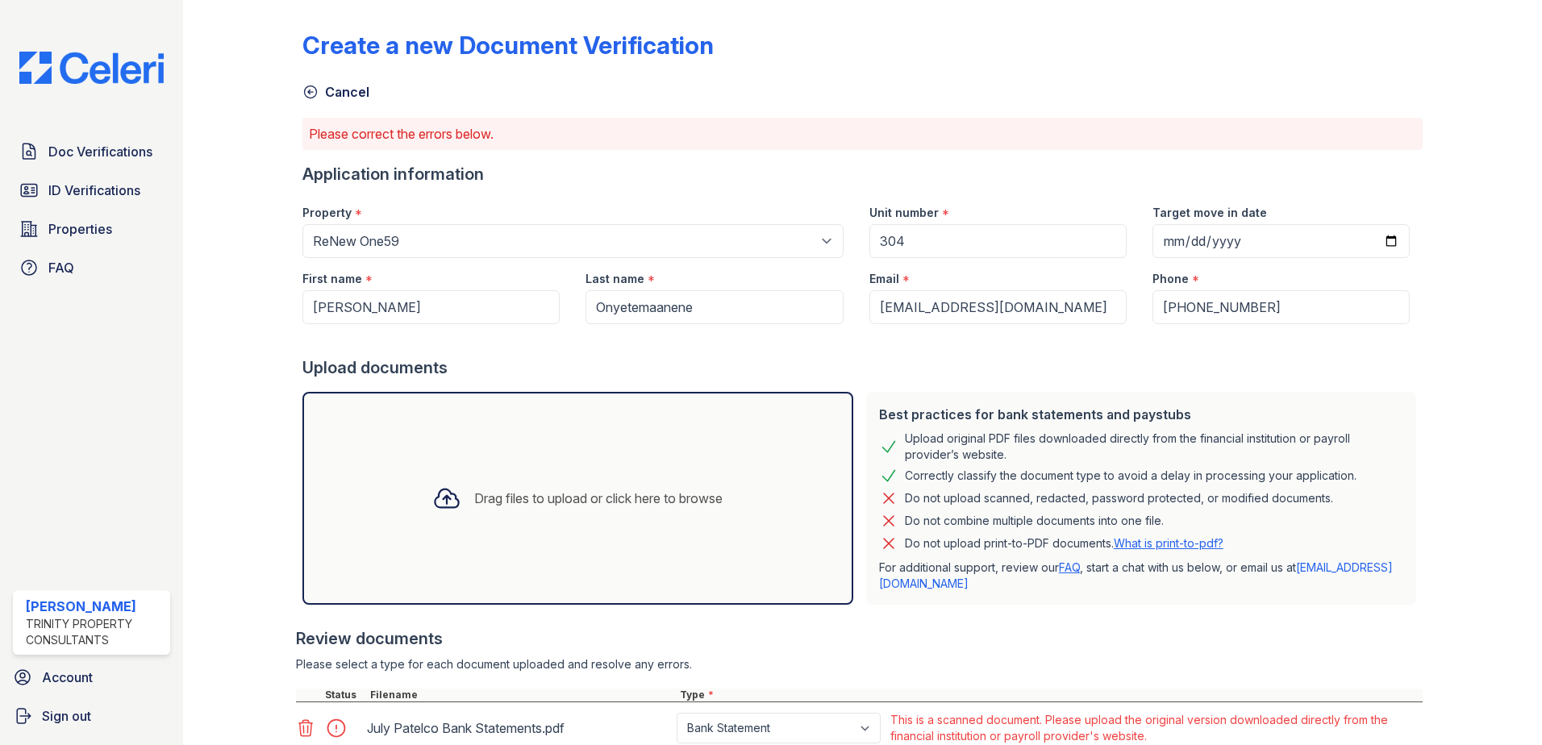
scroll to position [0, 0]
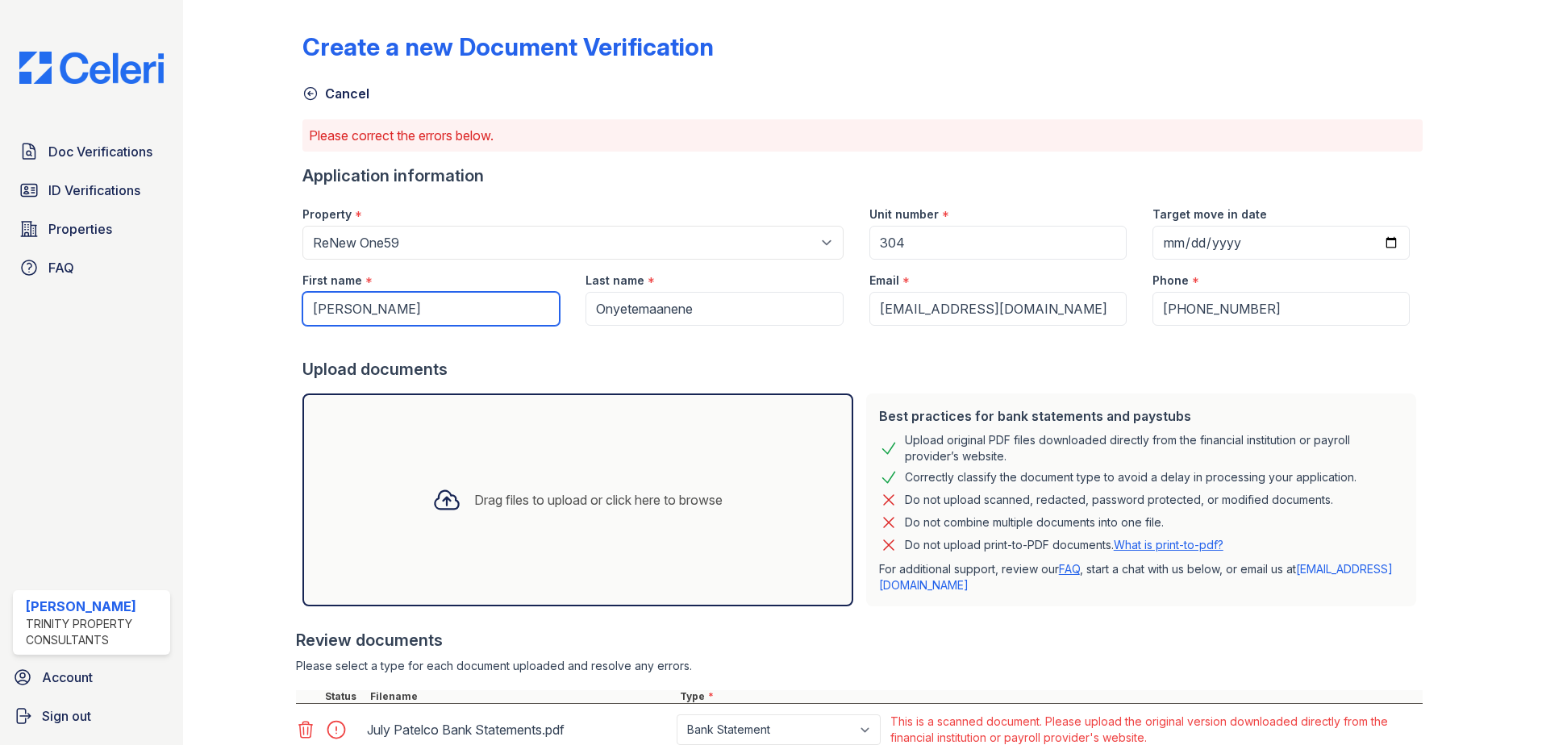
click at [379, 318] on input "[PERSON_NAME]" at bounding box center [430, 309] width 257 height 34
click at [379, 317] on input "[PERSON_NAME]" at bounding box center [430, 309] width 257 height 34
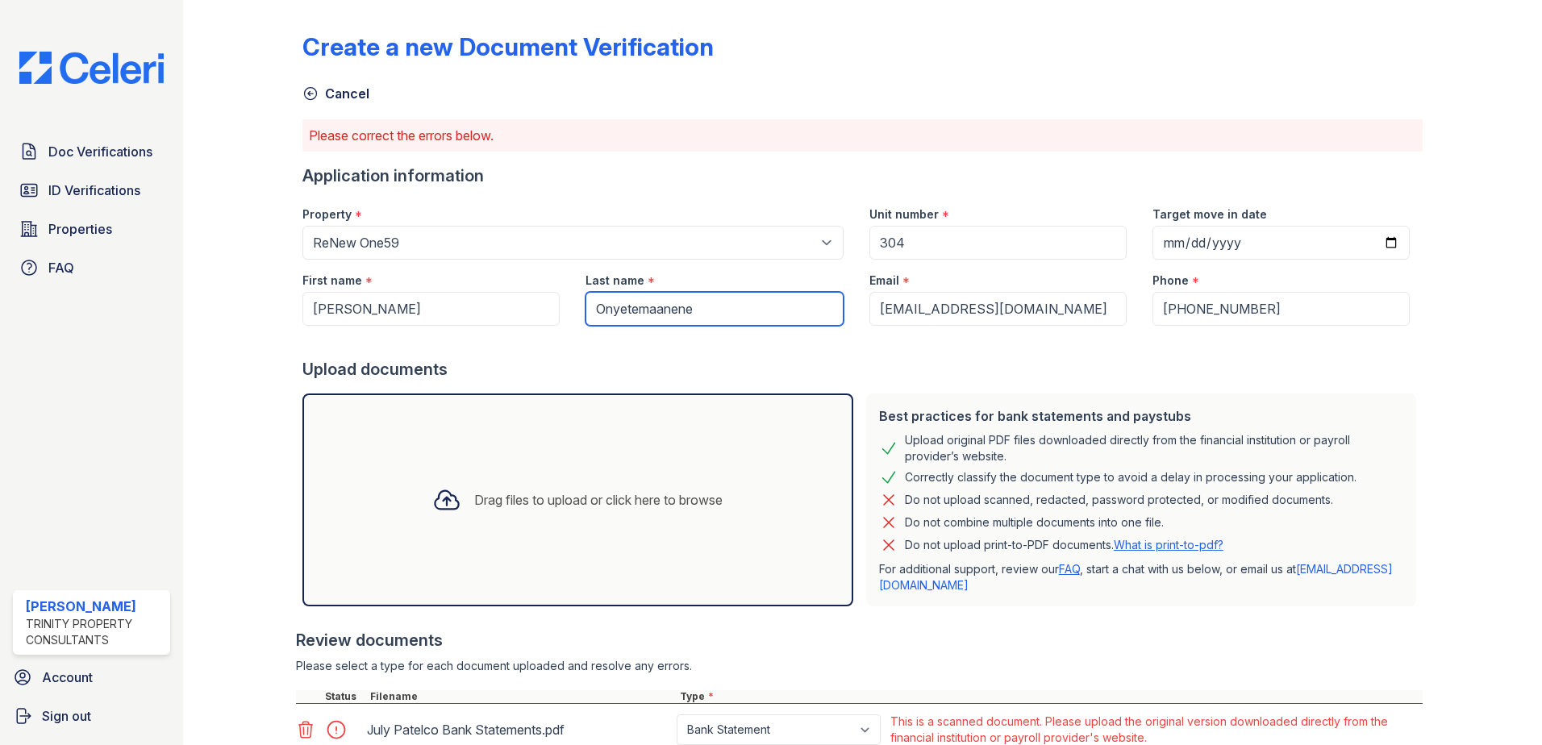
click at [697, 309] on input "Onyetemaanene" at bounding box center [713, 309] width 257 height 34
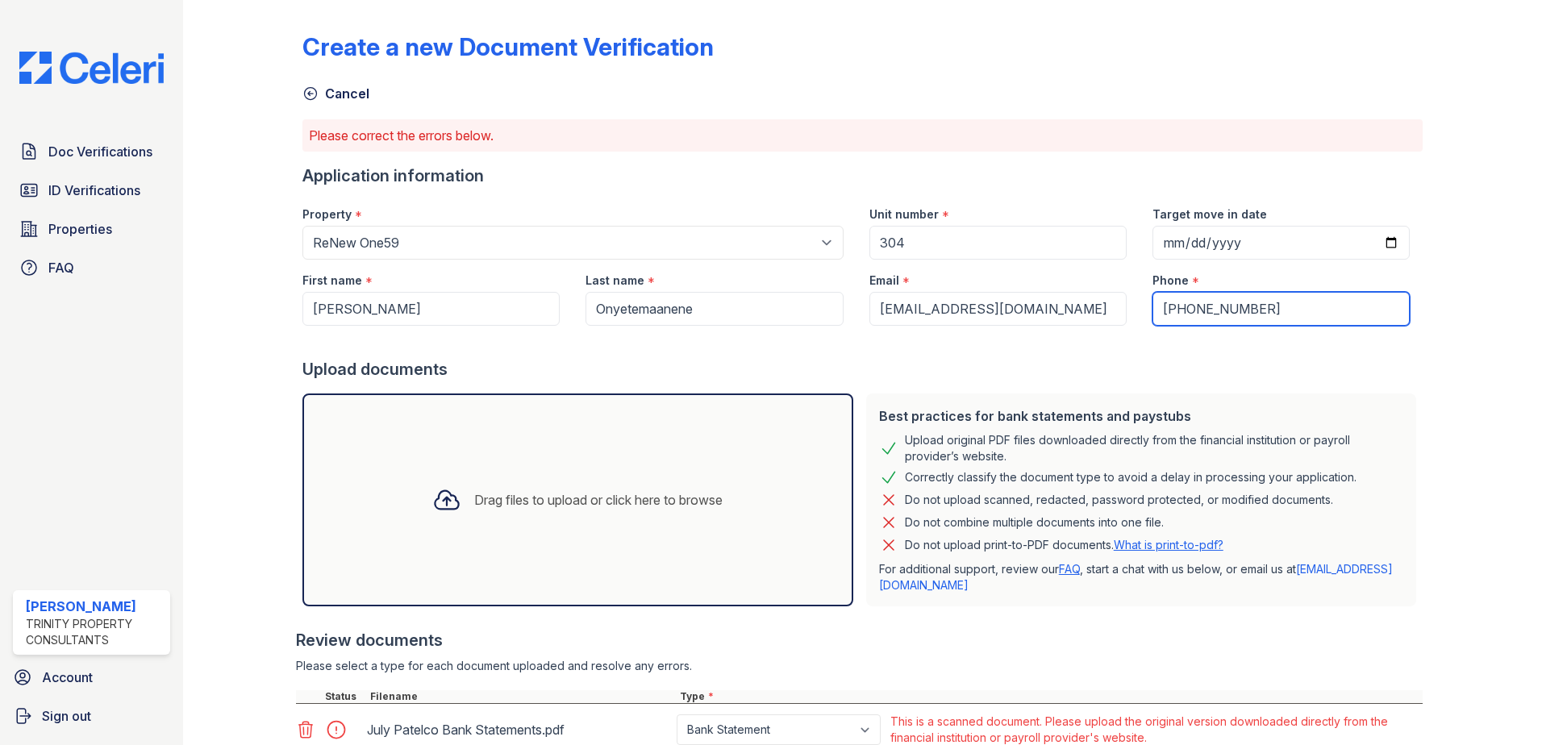
click at [1226, 306] on input "[PHONE_NUMBER]" at bounding box center [1280, 309] width 257 height 34
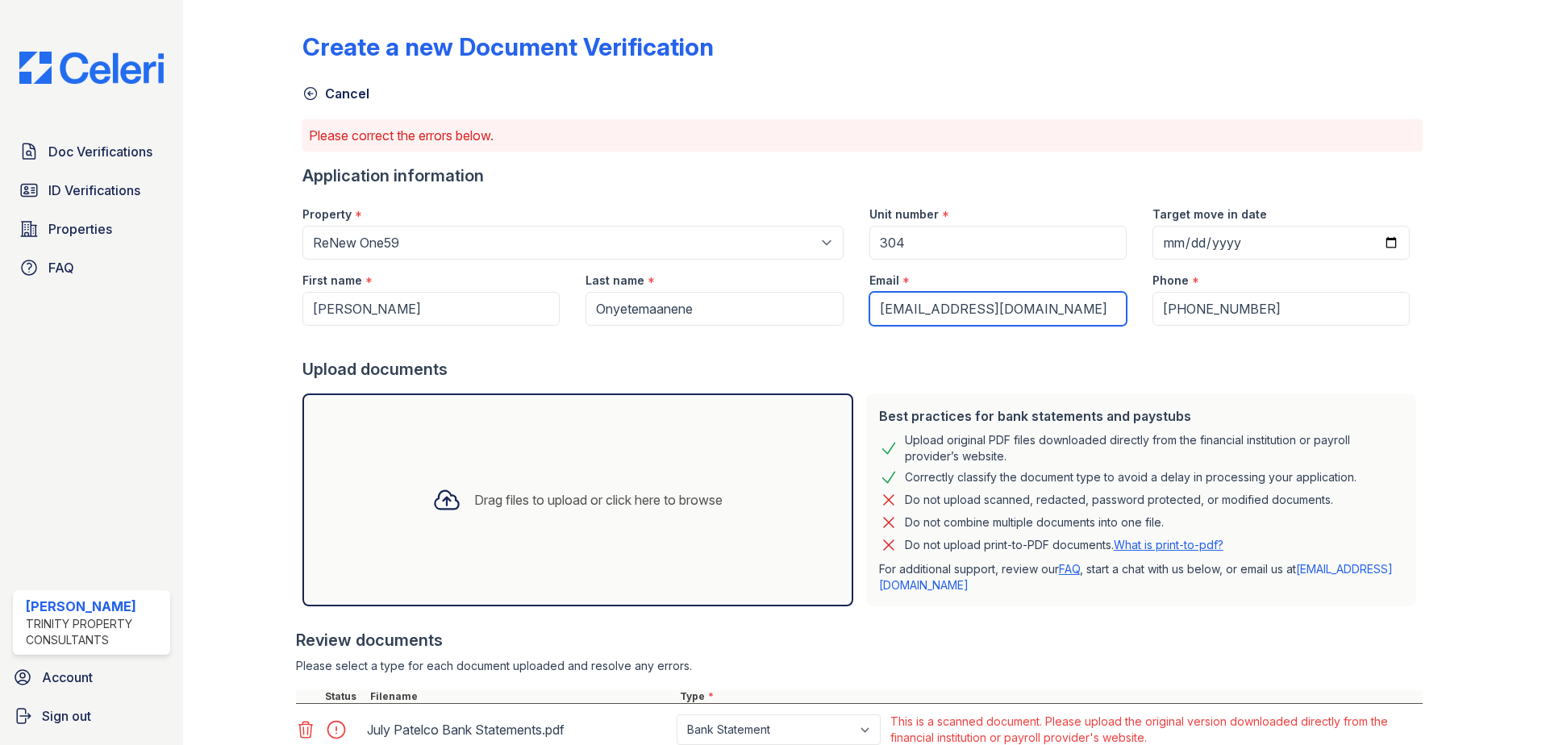
click at [983, 315] on input "[EMAIL_ADDRESS][DOMAIN_NAME]" at bounding box center [997, 309] width 257 height 34
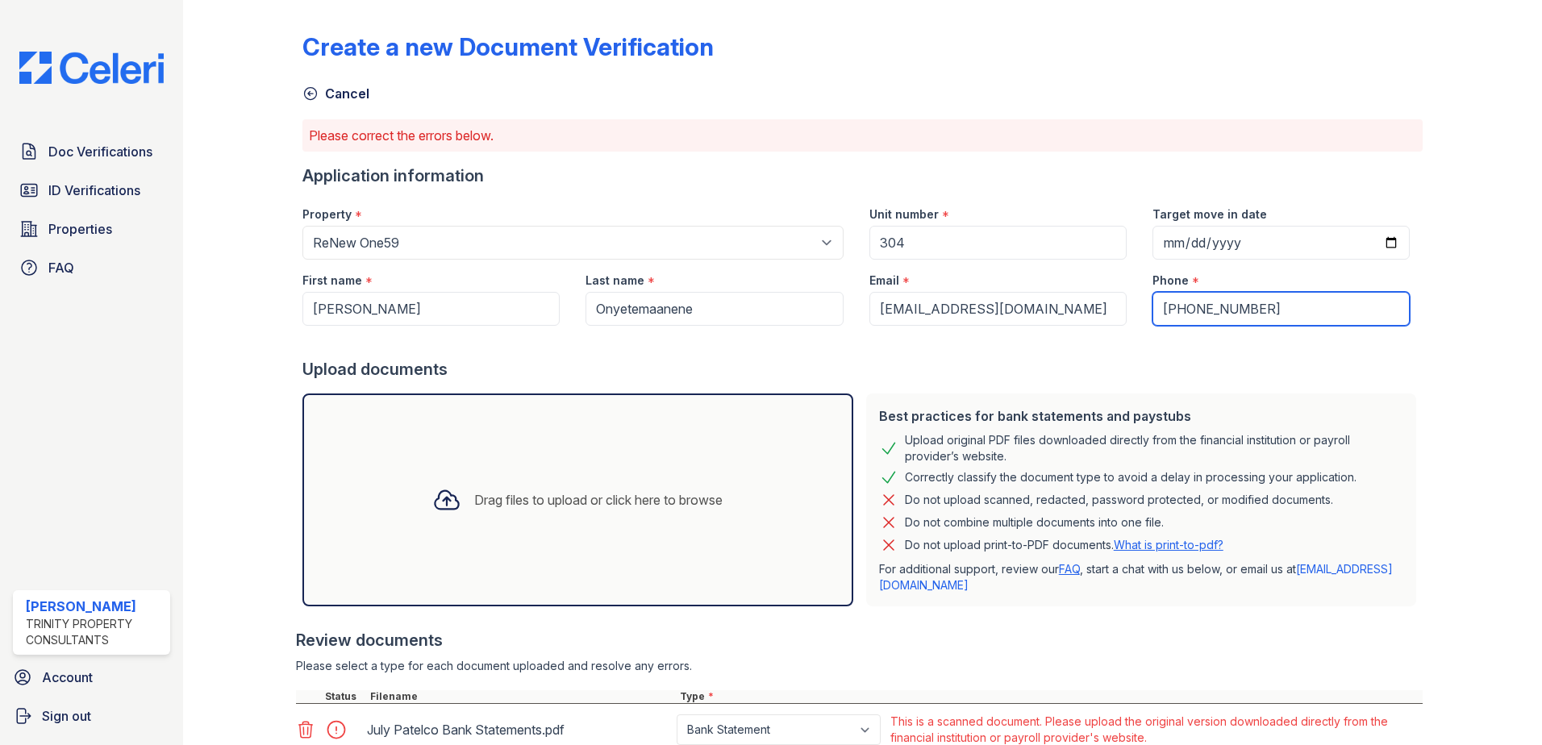
click at [1193, 311] on input "[PHONE_NUMBER]" at bounding box center [1280, 309] width 257 height 34
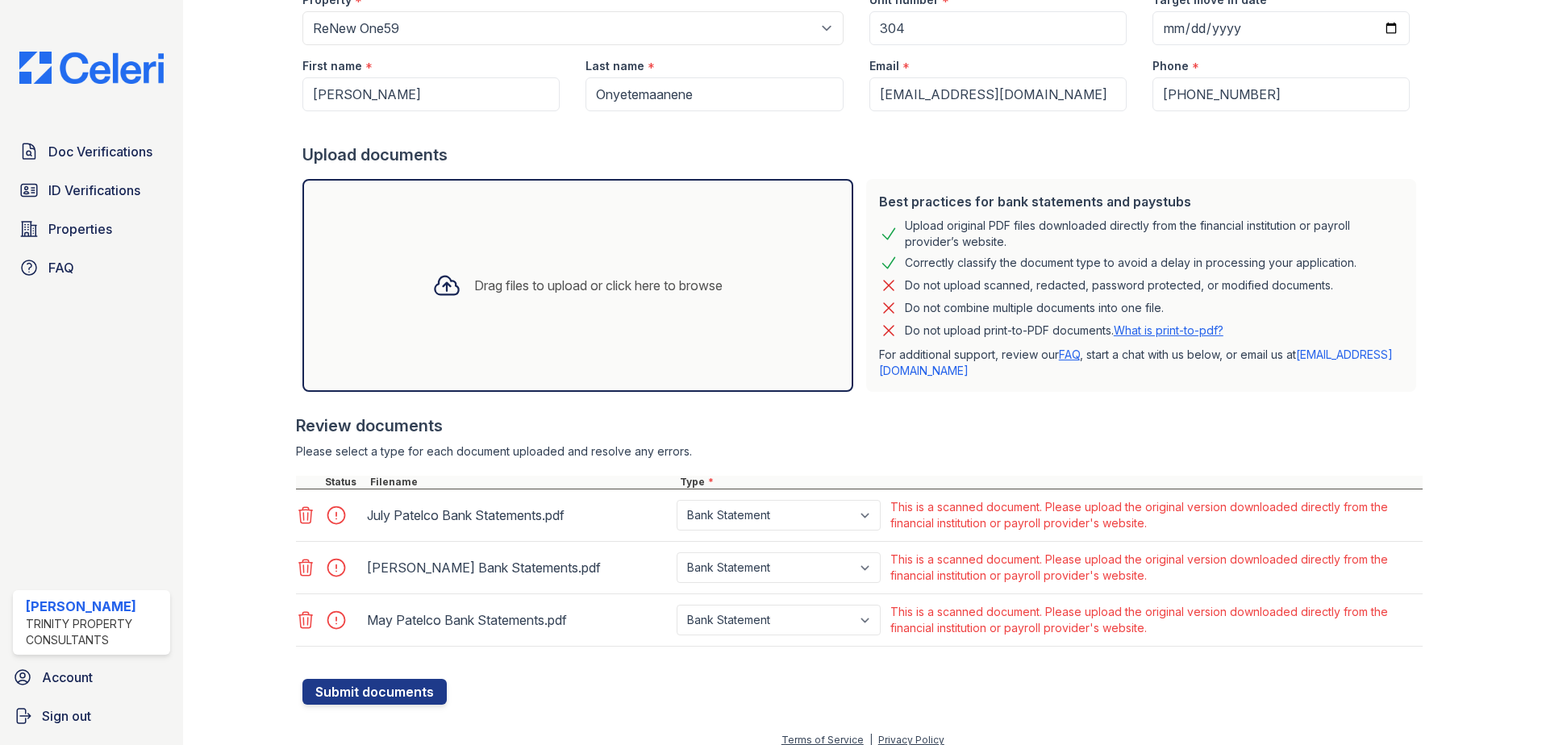
scroll to position [229, 0]
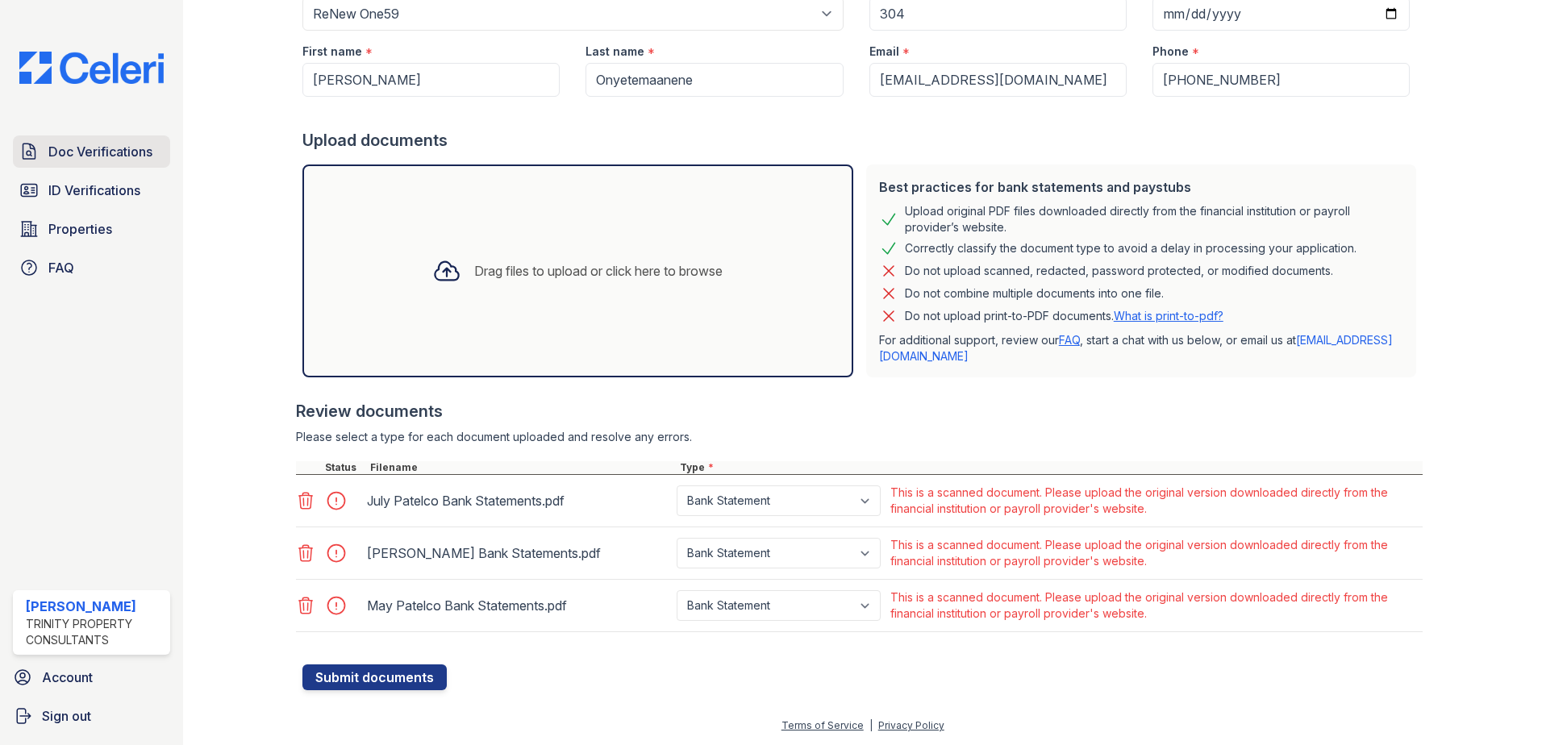
click at [108, 158] on span "Doc Verifications" at bounding box center [100, 151] width 104 height 19
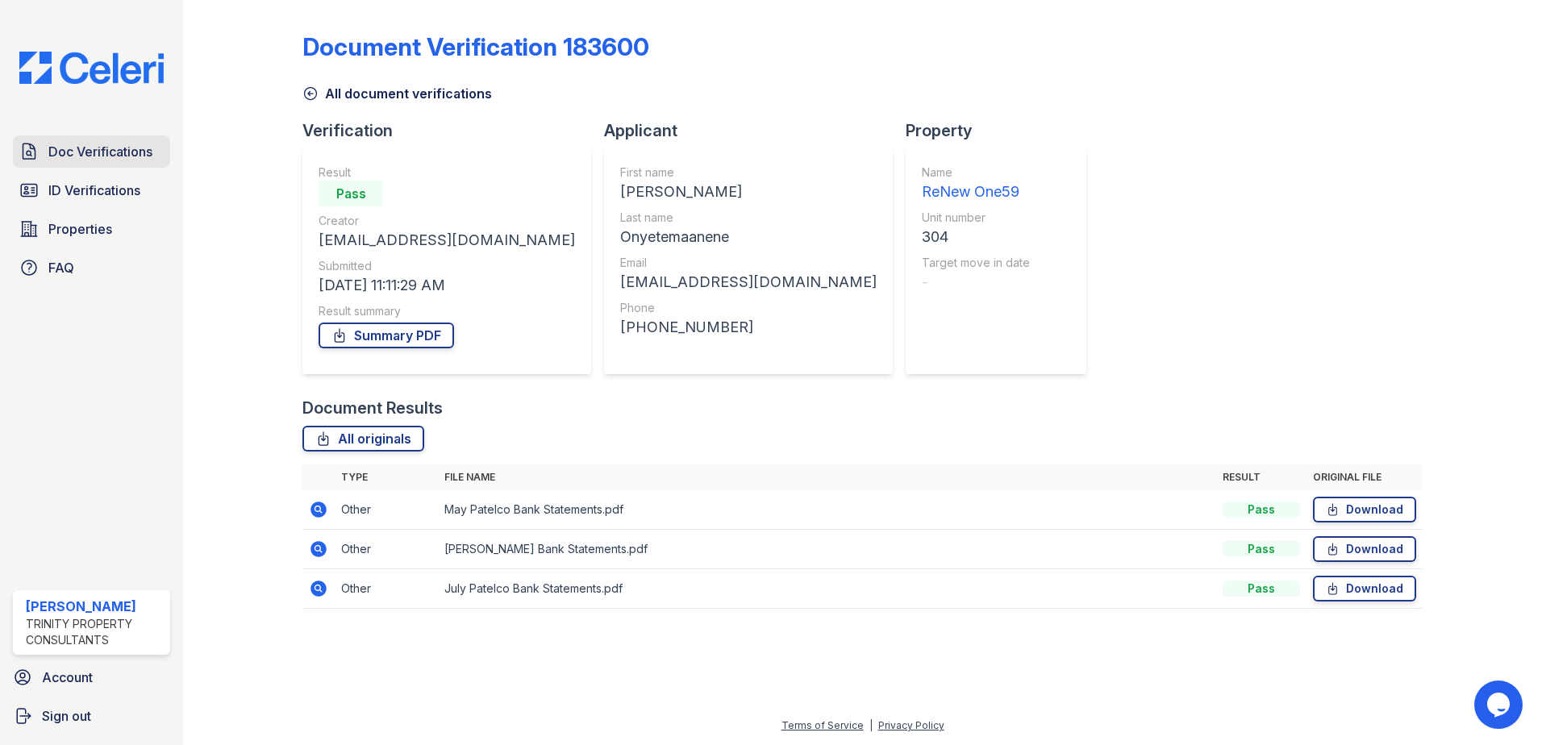
click at [100, 156] on span "Doc Verifications" at bounding box center [100, 151] width 104 height 19
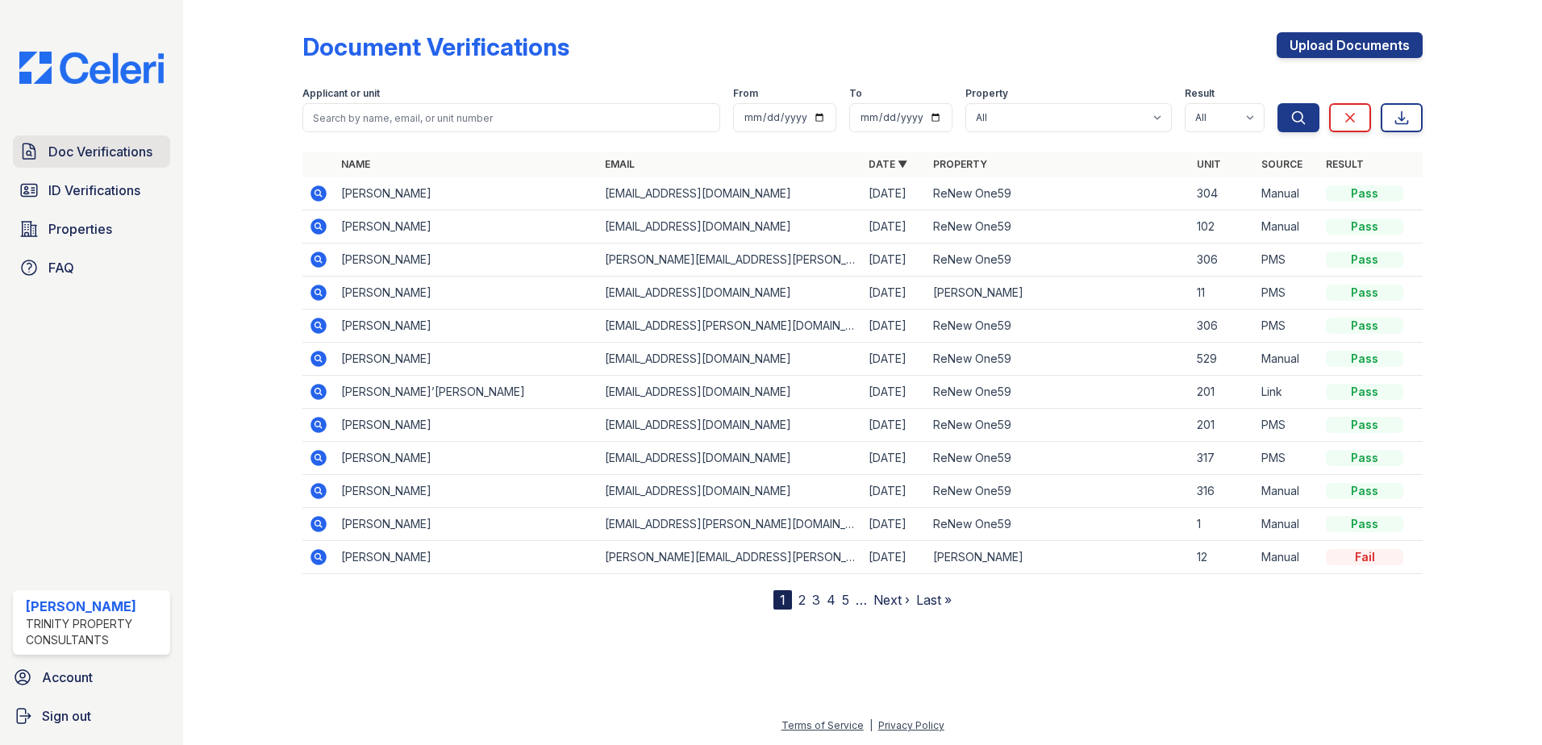
click at [96, 151] on span "Doc Verifications" at bounding box center [100, 151] width 104 height 19
click at [122, 201] on link "ID Verifications" at bounding box center [91, 190] width 157 height 32
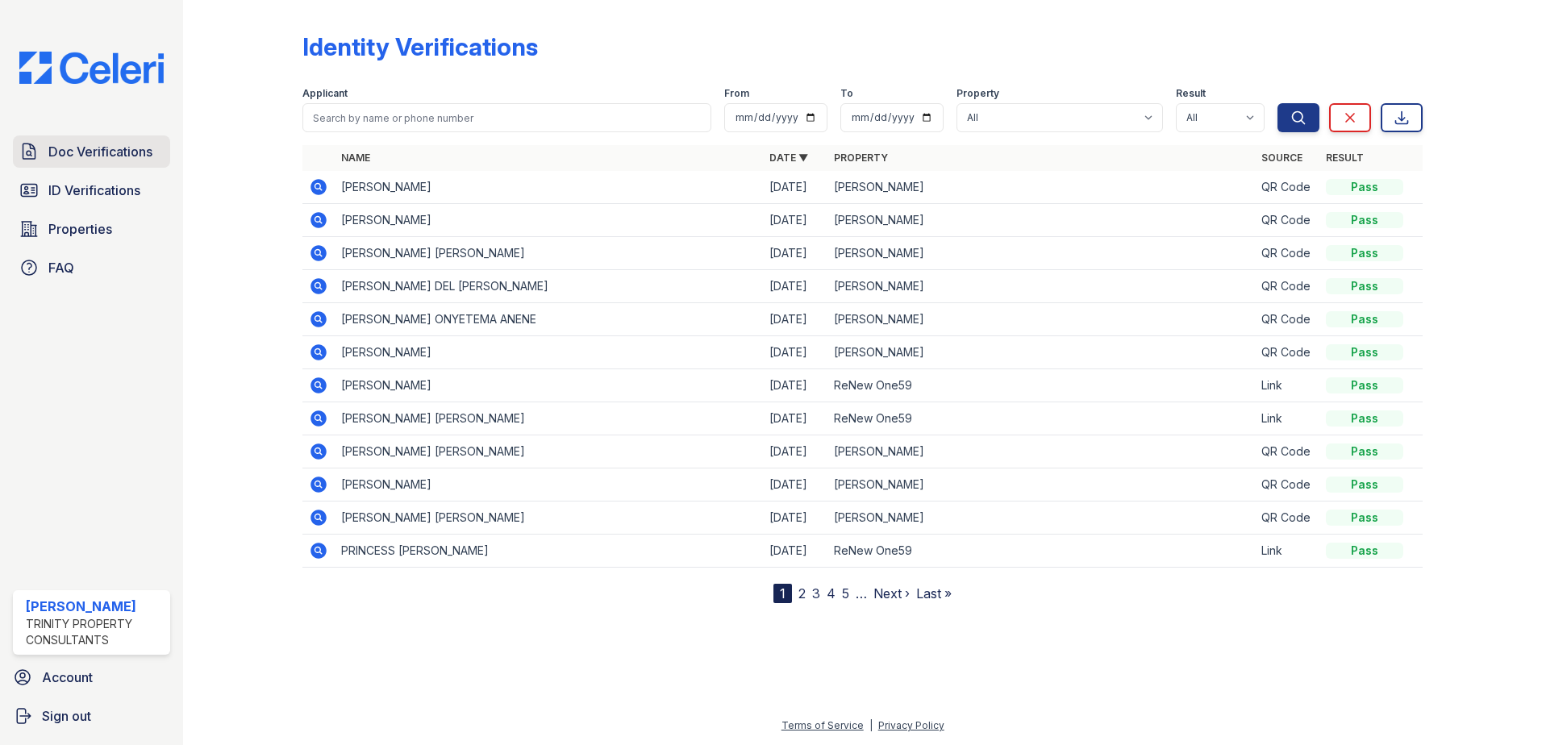
click at [137, 143] on span "Doc Verifications" at bounding box center [100, 151] width 104 height 19
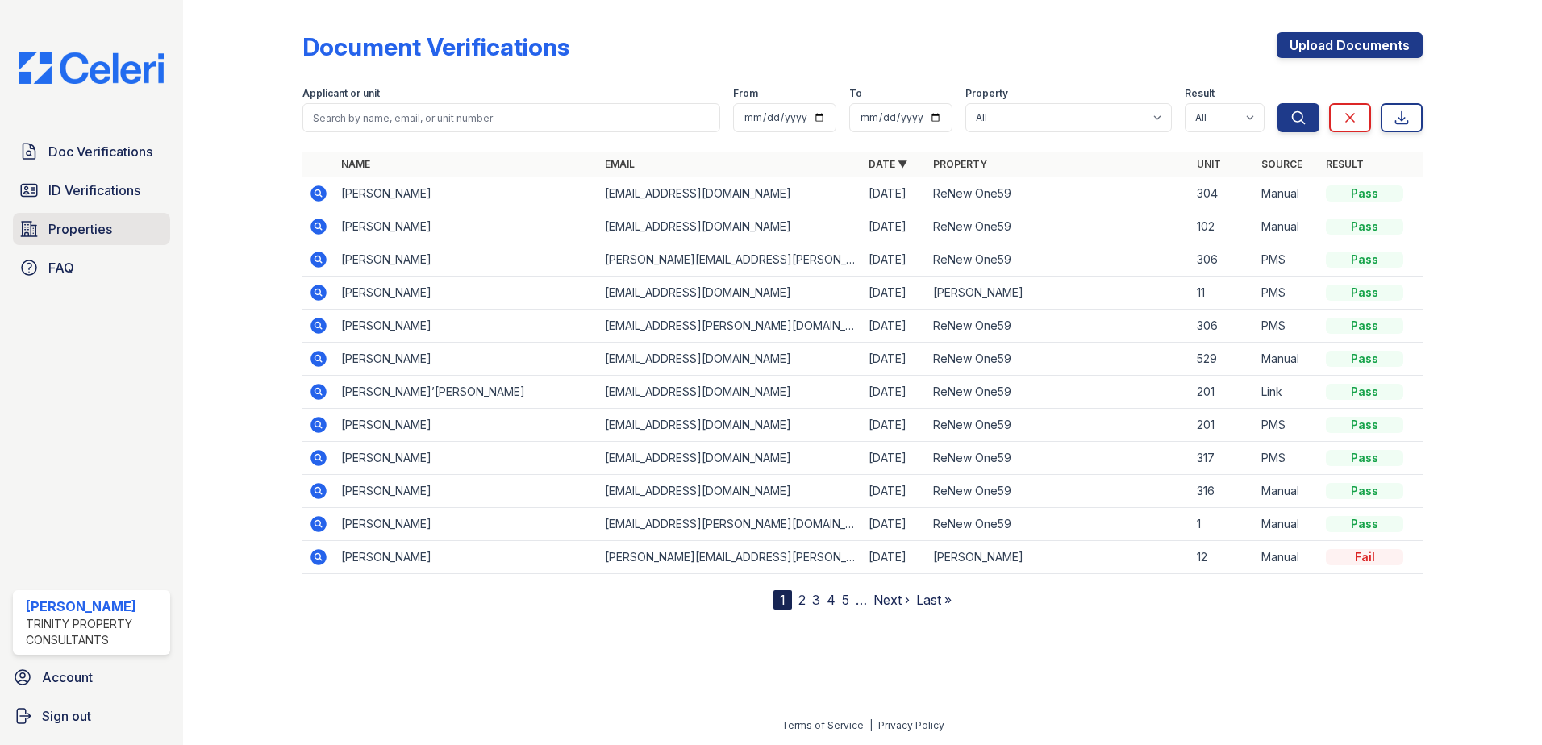
click at [90, 229] on span "Properties" at bounding box center [80, 228] width 64 height 19
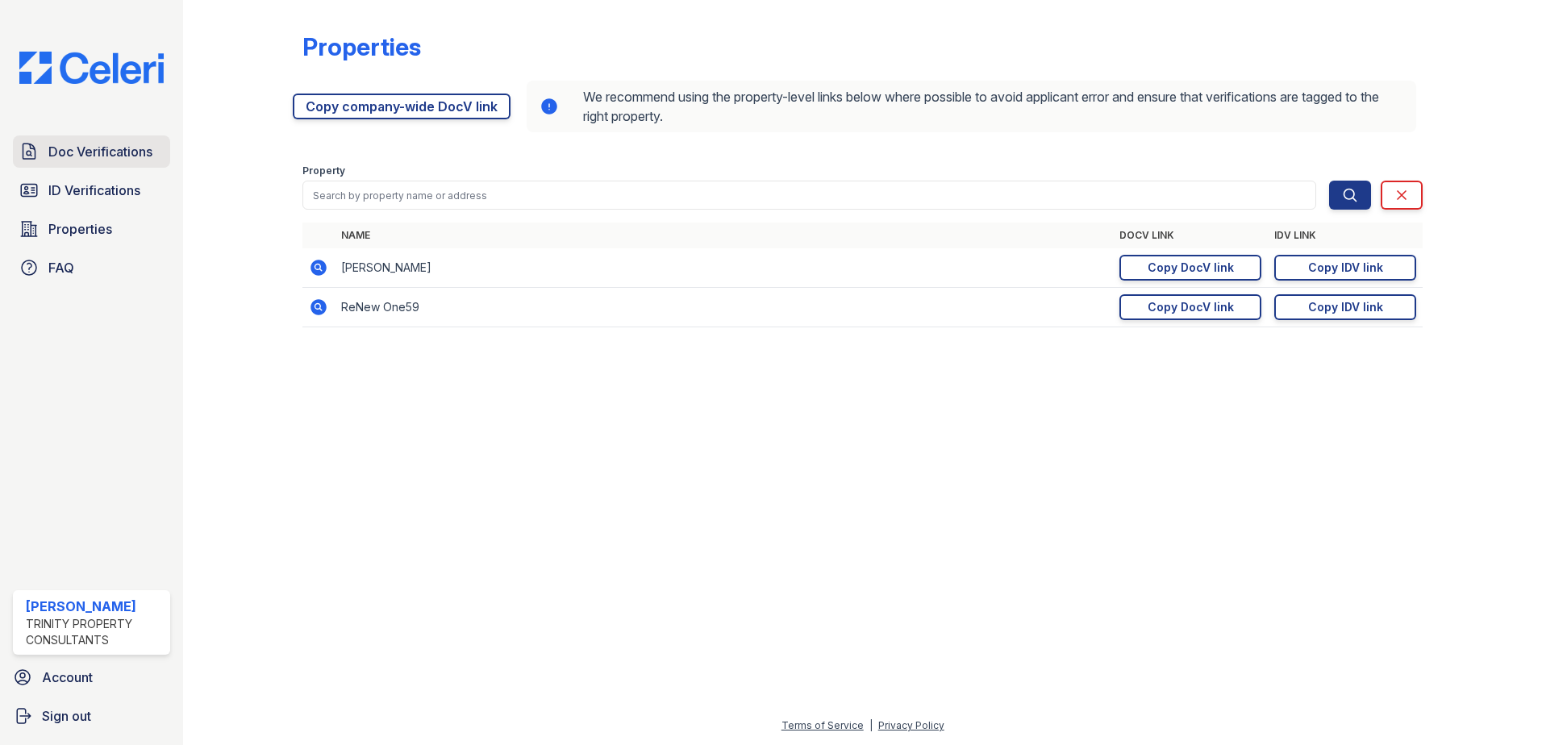
click at [123, 164] on link "Doc Verifications" at bounding box center [91, 151] width 157 height 32
